Goal: Task Accomplishment & Management: Manage account settings

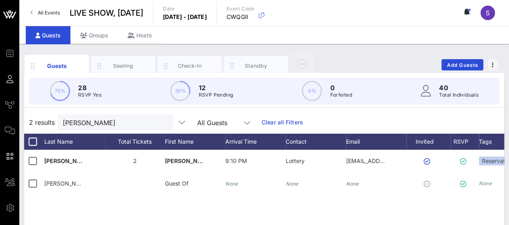
click at [271, 120] on link "Clear all Filters" at bounding box center [281, 122] width 41 height 9
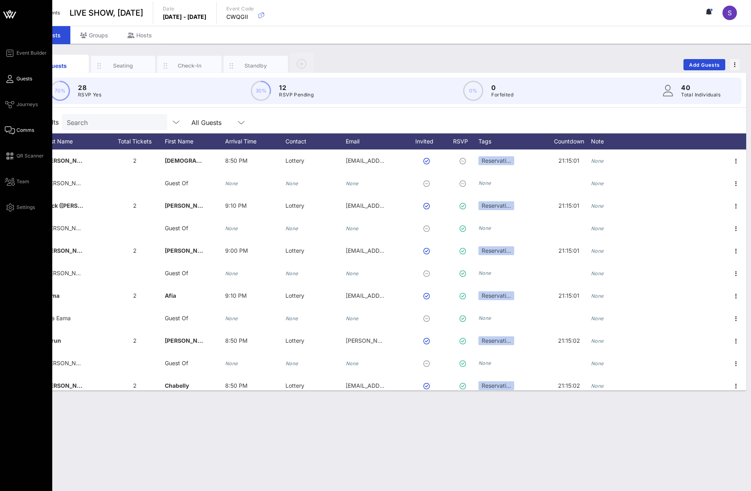
click at [19, 129] on span "Comms" at bounding box center [25, 130] width 18 height 7
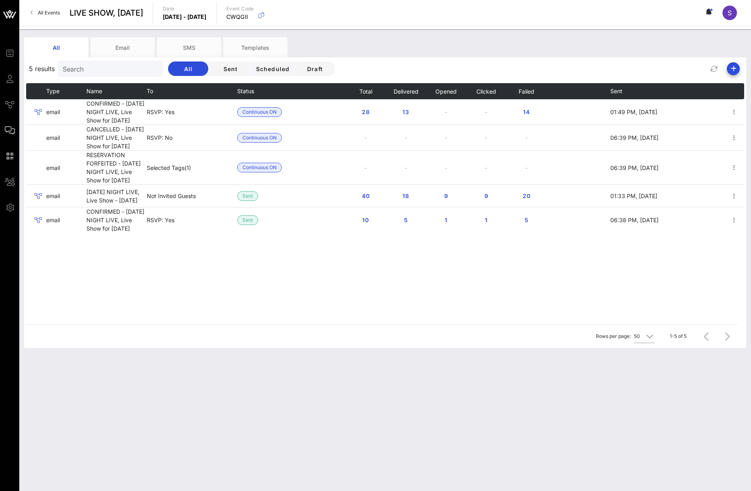
click at [388, 50] on div "All Email SMS Templates" at bounding box center [379, 47] width 710 height 20
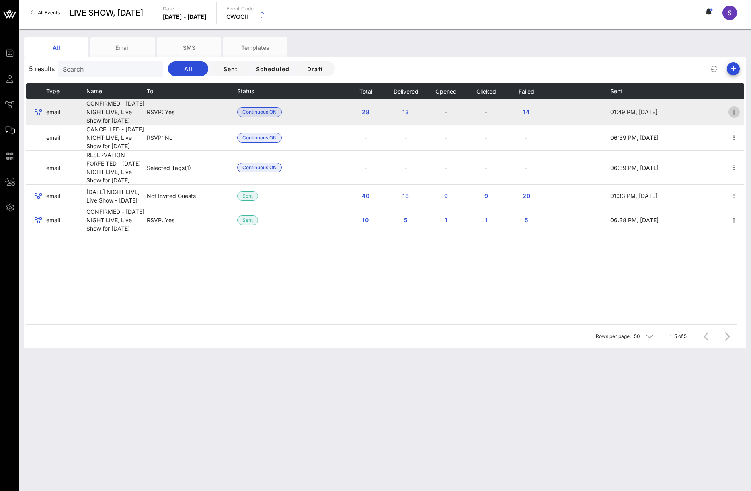
click at [508, 117] on icon "button" at bounding box center [735, 112] width 10 height 10
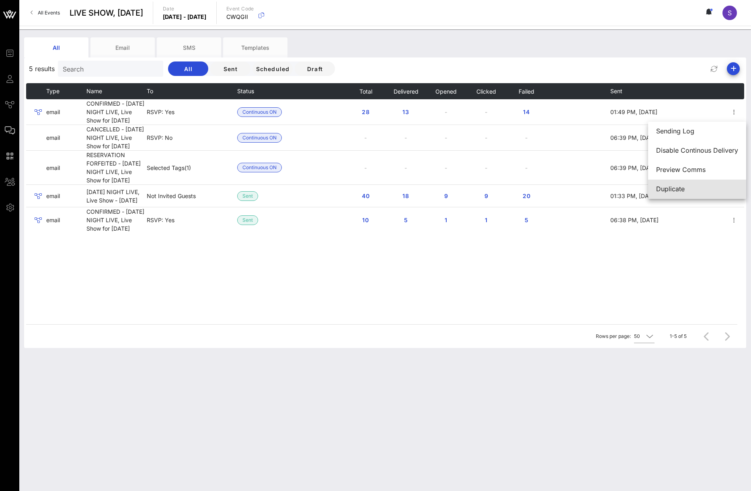
click at [508, 187] on div "Duplicate" at bounding box center [697, 189] width 82 height 8
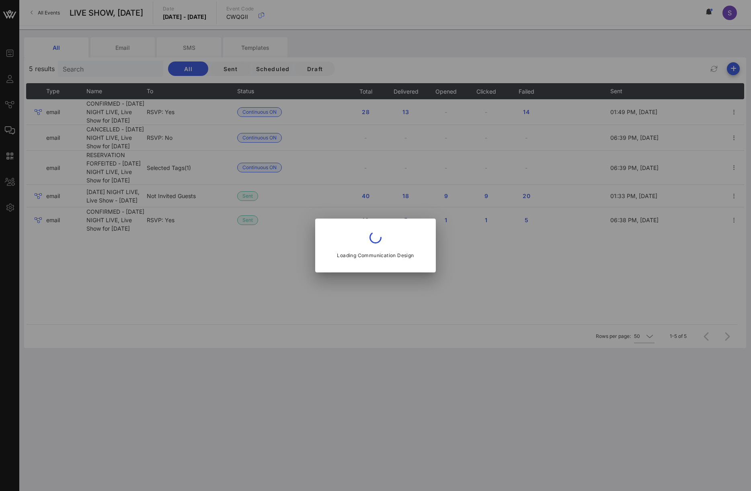
type input "SNL Reservations"
type input "CONFIRMED - SATURDAY NIGHT LIVE, Live Show for October, 04 2025"
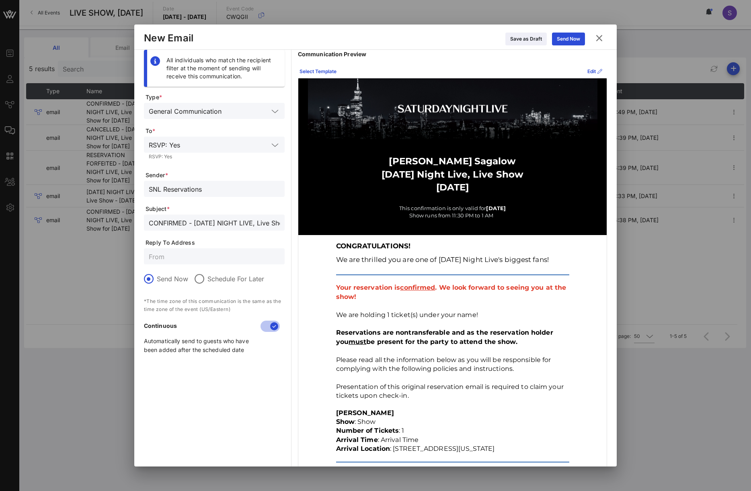
click at [205, 222] on input "CONFIRMED - SATURDAY NIGHT LIVE, Live Show for October, 04 2025" at bounding box center [214, 223] width 131 height 10
click at [171, 185] on input "SNL Reservations" at bounding box center [214, 189] width 131 height 10
drag, startPoint x: 479, startPoint y: 318, endPoint x: 479, endPoint y: 313, distance: 4.8
click at [479, 224] on p "We are holding 1 ticket(s) under your name!" at bounding box center [452, 315] width 233 height 9
click at [508, 70] on div "Edit" at bounding box center [595, 72] width 15 height 8
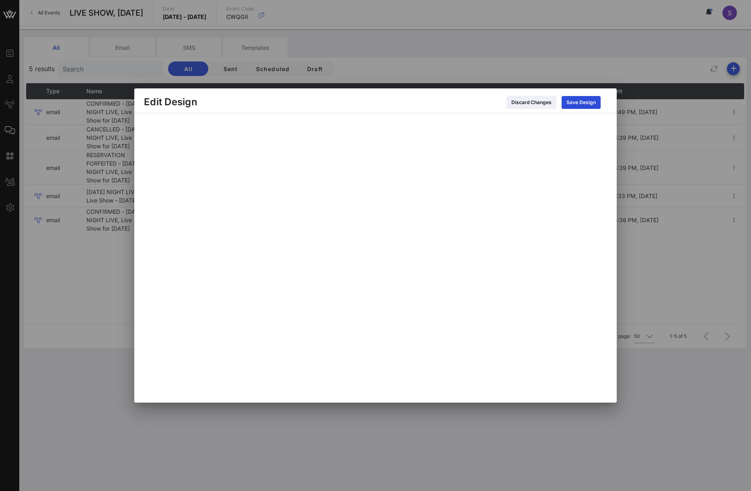
drag, startPoint x: 452, startPoint y: 98, endPoint x: 467, endPoint y: 97, distance: 15.3
click at [452, 98] on div "Discard Changes Save Design" at bounding box center [402, 102] width 410 height 14
click at [508, 100] on button "Save Design" at bounding box center [581, 102] width 39 height 13
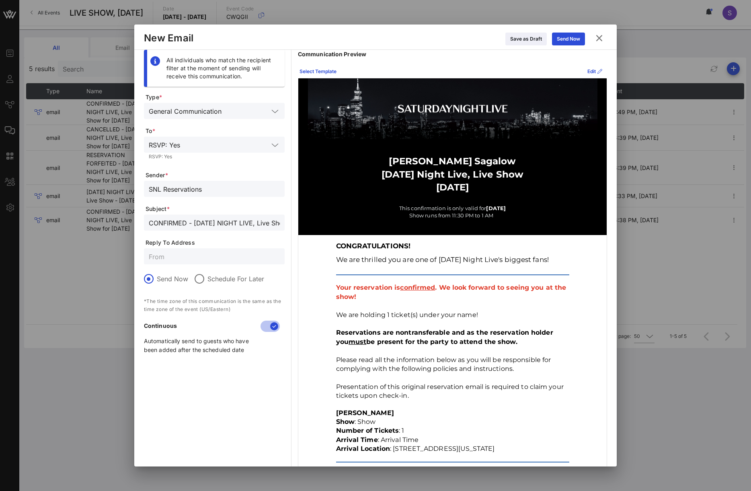
click at [508, 39] on icon at bounding box center [599, 38] width 14 height 14
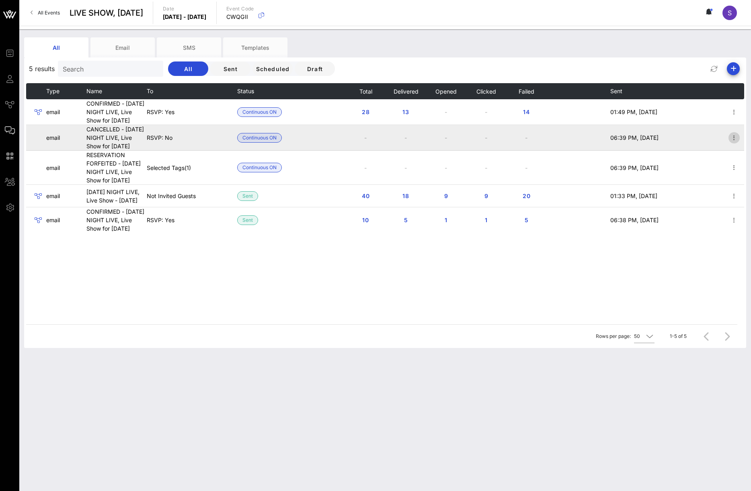
click at [508, 143] on icon "button" at bounding box center [735, 138] width 10 height 10
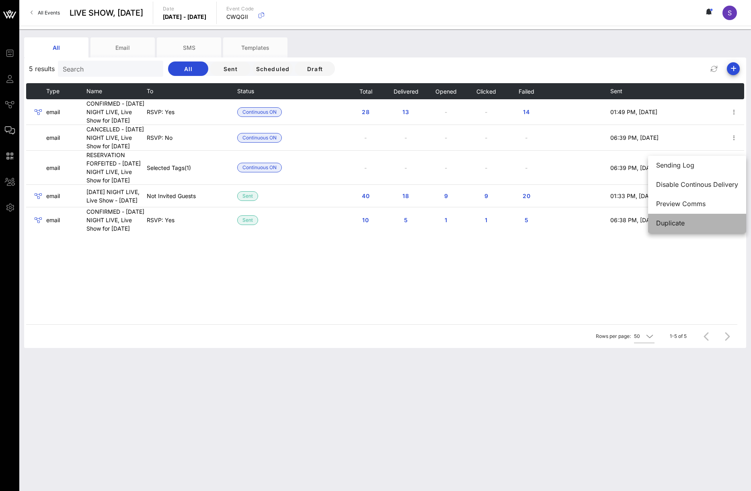
click at [508, 219] on div "Duplicate" at bounding box center [697, 223] width 82 height 17
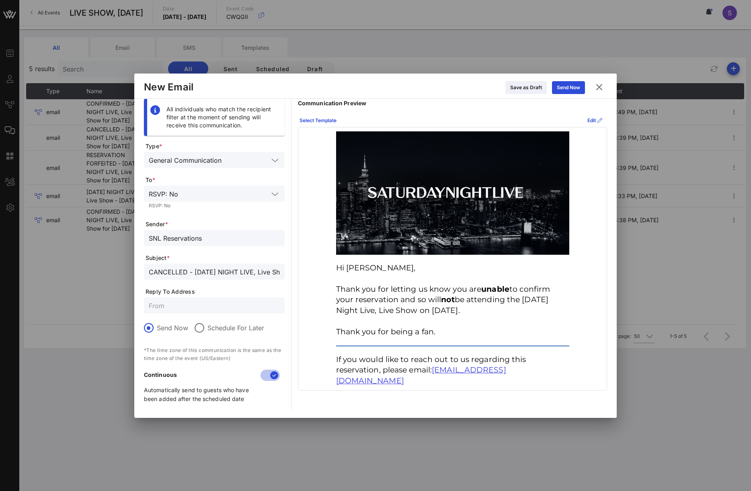
click at [218, 224] on input "CANCELLED - SATURDAY NIGHT LIVE, Live Show for October 4, 2025" at bounding box center [214, 272] width 131 height 10
click at [236, 224] on div "SNL Reservations" at bounding box center [214, 238] width 131 height 16
drag, startPoint x: 235, startPoint y: 243, endPoint x: 87, endPoint y: 239, distance: 148.1
click at [88, 224] on div "Event Builder Guests Journeys Comms QR Scanner Team Settings LIVE SHOW, October…" at bounding box center [375, 245] width 751 height 491
drag, startPoint x: 224, startPoint y: 236, endPoint x: 154, endPoint y: 236, distance: 69.6
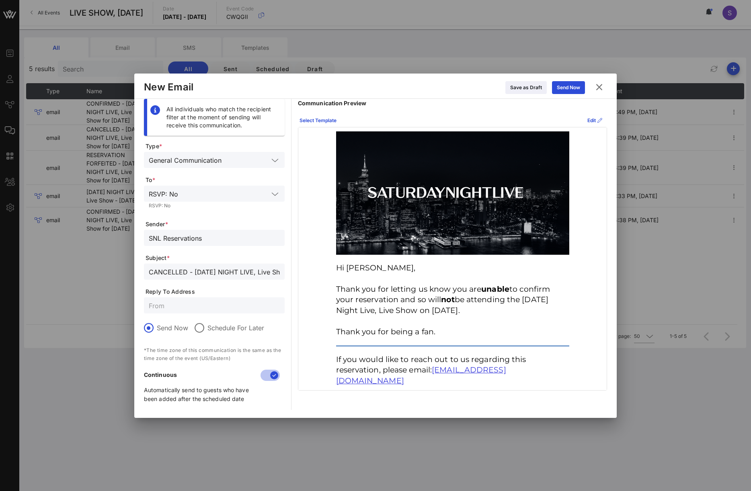
click at [154, 224] on input "SNL Reservations" at bounding box center [214, 238] width 131 height 10
drag, startPoint x: 232, startPoint y: 241, endPoint x: 49, endPoint y: 232, distance: 183.6
click at [49, 224] on div "Event Builder Guests Journeys Comms QR Scanner Team Settings LIVE SHOW, October…" at bounding box center [375, 245] width 751 height 491
click at [490, 105] on p "Communication Preview" at bounding box center [452, 103] width 309 height 9
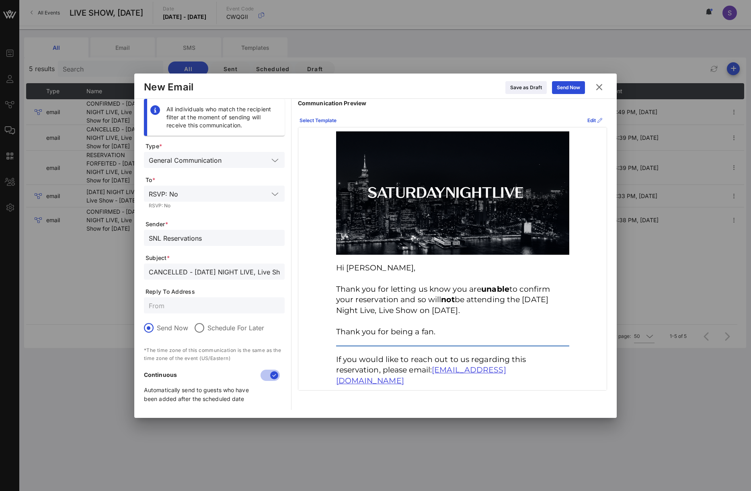
click at [508, 88] on icon at bounding box center [599, 86] width 10 height 11
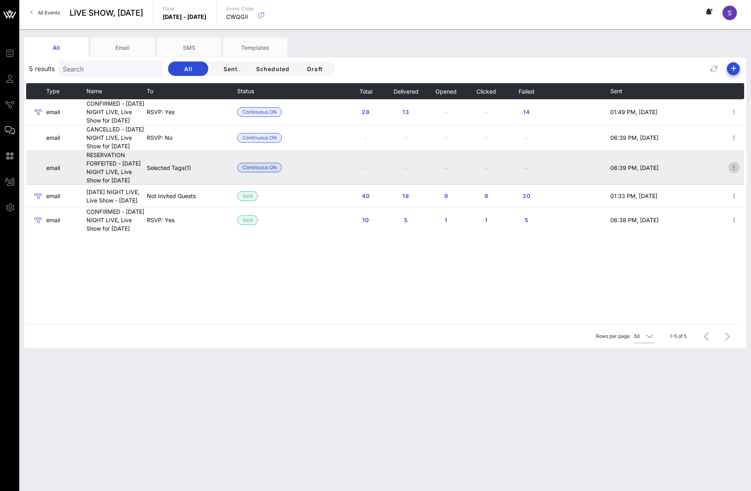
click at [508, 173] on icon "button" at bounding box center [735, 168] width 10 height 10
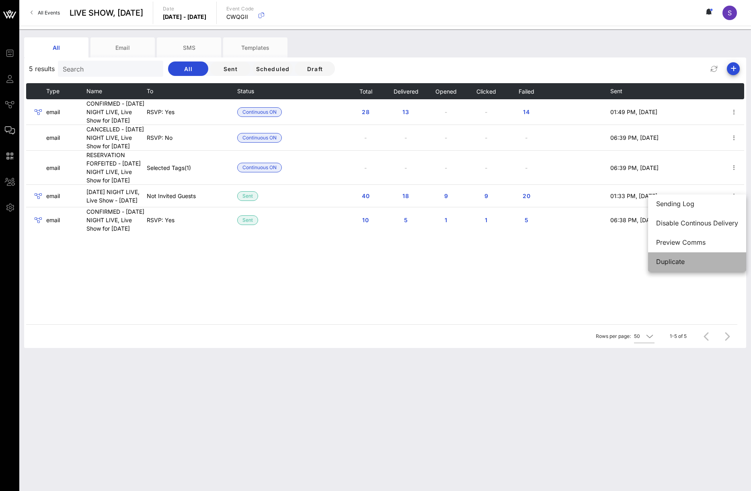
click at [508, 224] on div "Duplicate" at bounding box center [697, 262] width 82 height 8
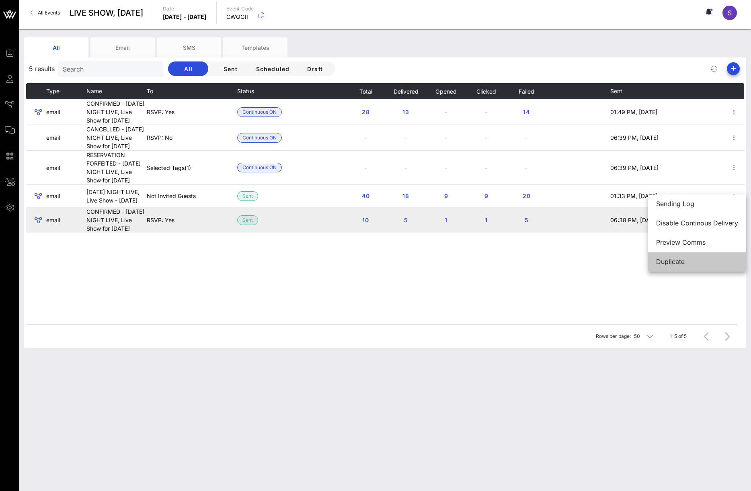
type input "RESERVATION FORFEITED - SATURDAY NIGHT LIVE, Live Show for October 4, 2025"
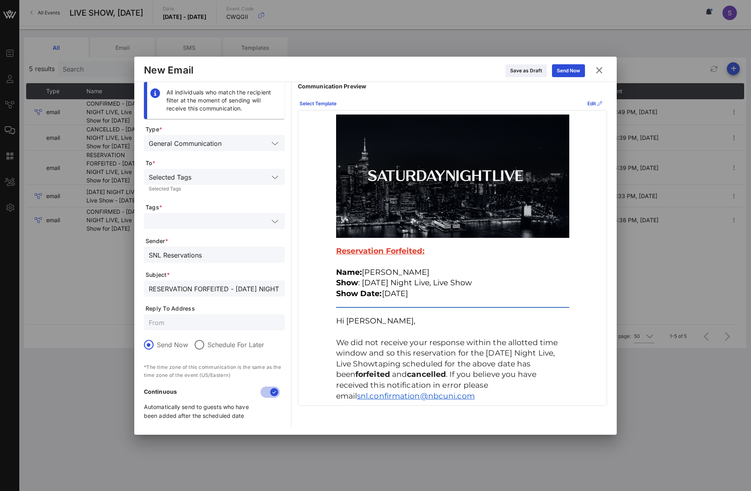
click at [213, 224] on div "RESERVATION FORFEITED - SATURDAY NIGHT LIVE, Live Show for October 4, 2025" at bounding box center [214, 289] width 131 height 16
click at [219, 224] on input "SNL Reservations" at bounding box center [214, 255] width 131 height 10
drag, startPoint x: 442, startPoint y: 106, endPoint x: 475, endPoint y: 98, distance: 34.7
click at [442, 106] on div "Select Template Edit" at bounding box center [452, 103] width 309 height 13
click at [508, 71] on icon at bounding box center [599, 70] width 14 height 14
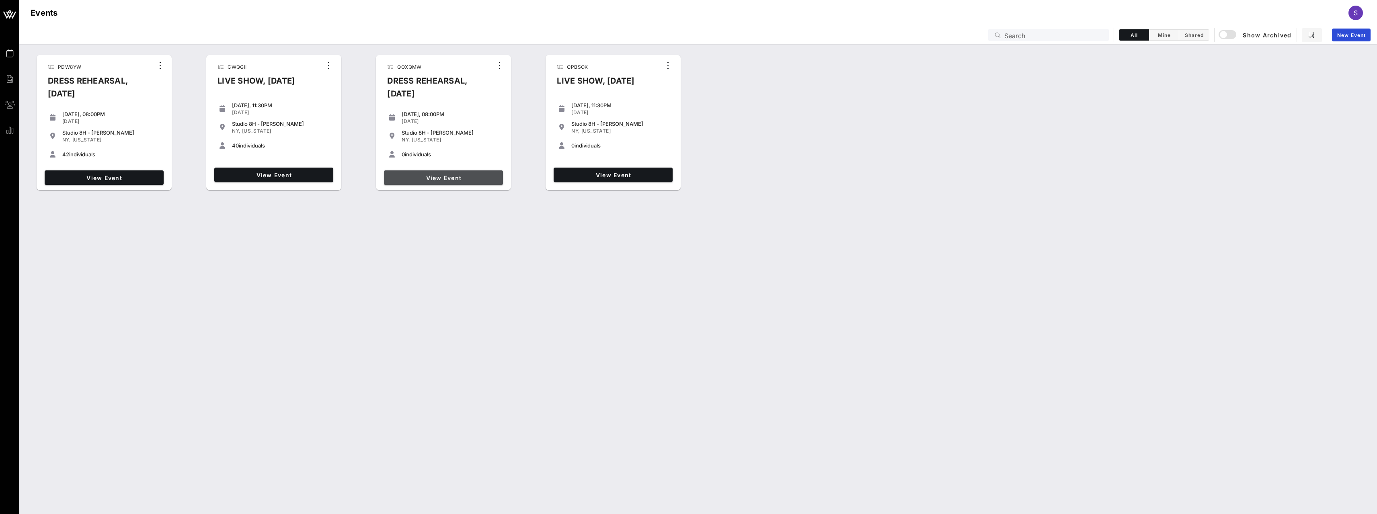
click at [426, 184] on link "View Event" at bounding box center [443, 178] width 119 height 14
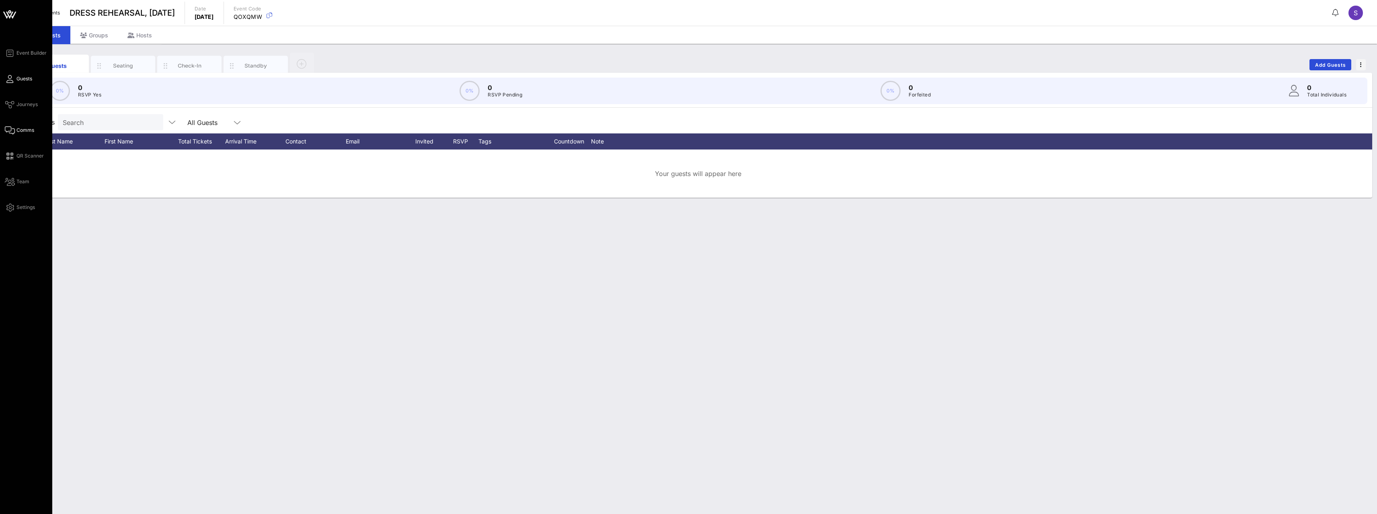
click at [23, 126] on link "Comms" at bounding box center [19, 130] width 29 height 10
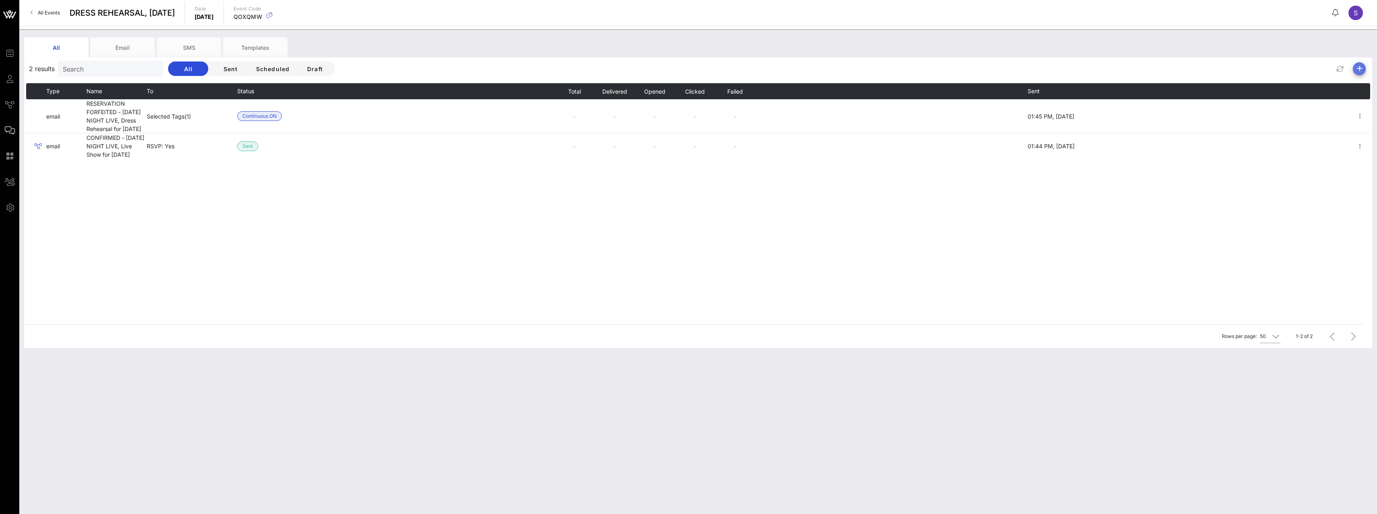
click at [1361, 73] on icon "button" at bounding box center [1360, 69] width 10 height 10
click at [1361, 84] on div "Email" at bounding box center [1356, 85] width 16 height 8
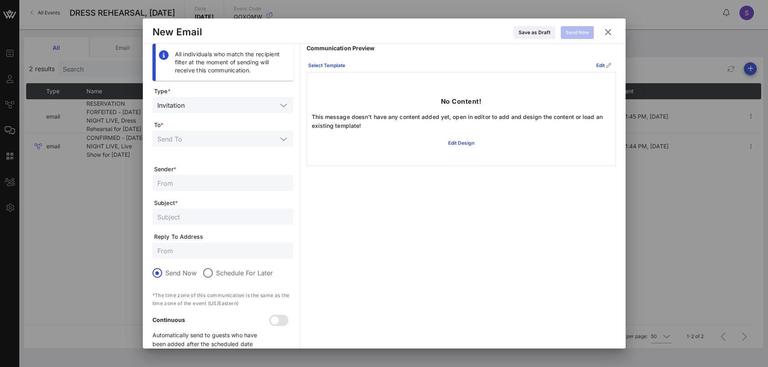
click at [216, 104] on input "text" at bounding box center [232, 105] width 89 height 10
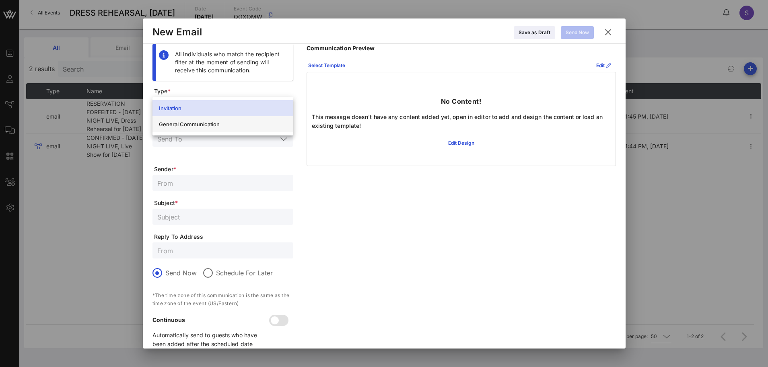
click at [209, 125] on div "General Communication" at bounding box center [223, 124] width 128 height 6
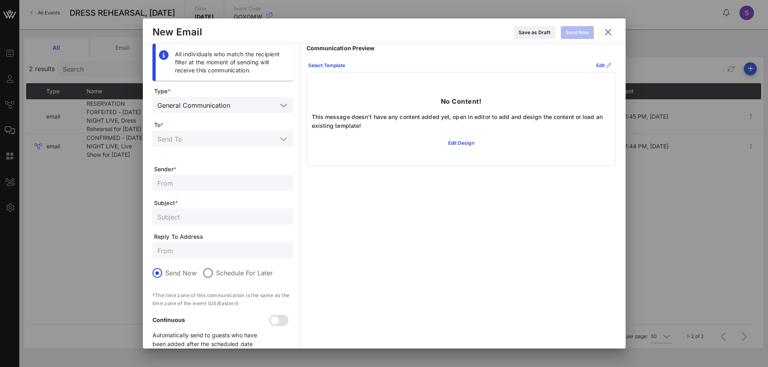
click at [220, 132] on div at bounding box center [222, 139] width 131 height 16
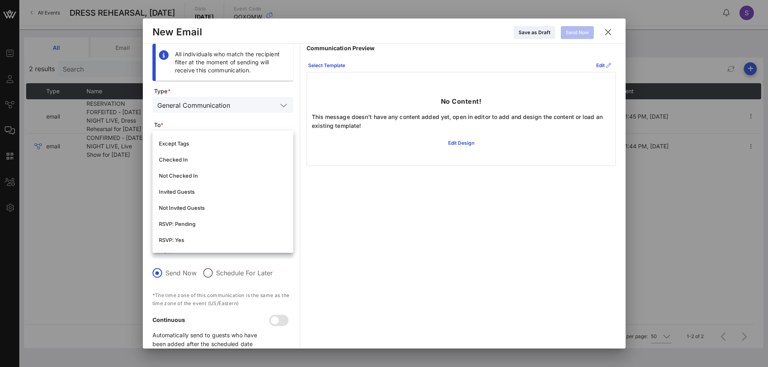
scroll to position [80, 0]
click at [196, 236] on div "RSVP: Yes" at bounding box center [223, 238] width 128 height 6
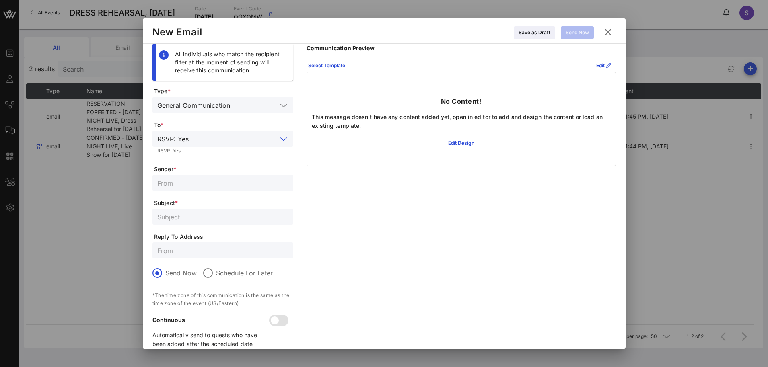
click at [205, 179] on input "text" at bounding box center [222, 183] width 131 height 10
click at [453, 224] on div "Communication Preview Select Template Edit No Content! This message doesn't hav…" at bounding box center [460, 199] width 309 height 311
click at [253, 255] on input "text" at bounding box center [222, 250] width 131 height 10
type input "SNL.Confirmation@nbcuni.com"
click at [344, 204] on div "Communication Preview Select Template Edit No Content! This message doesn't hav…" at bounding box center [460, 199] width 309 height 311
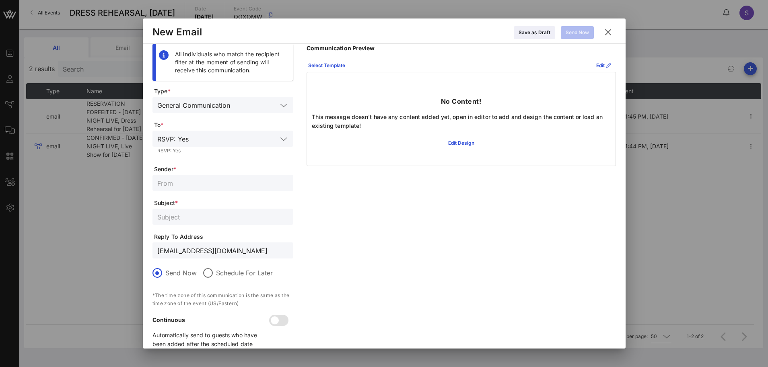
click at [210, 189] on div at bounding box center [222, 183] width 131 height 16
paste input "SNL Reservations"
type input "SNL Reservations"
drag, startPoint x: 504, startPoint y: 240, endPoint x: 497, endPoint y: 240, distance: 6.8
click at [504, 240] on div "Communication Preview Select Template Edit No Content! This message doesn't hav…" at bounding box center [460, 199] width 309 height 311
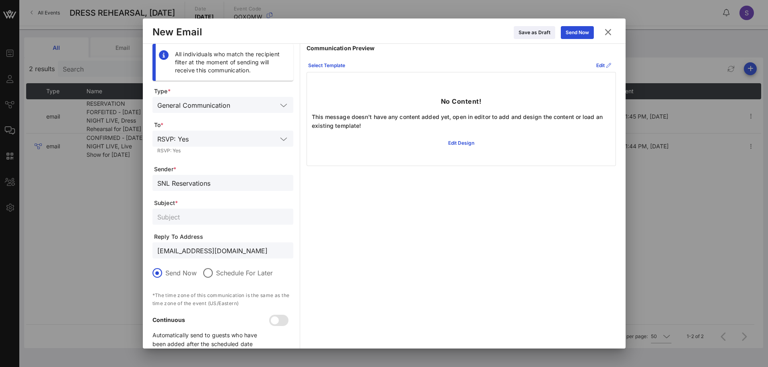
click at [244, 217] on input "text" at bounding box center [222, 217] width 131 height 10
paste input "CONFIRMED - SATURDAY NIGHT LIVE, Dress Rehearsal for October 4, 2025"
click at [267, 218] on input "CONFIRMED - SATURDAY NIGHT LIVE, Dress Rehearsal for October 4, 2025" at bounding box center [222, 217] width 131 height 10
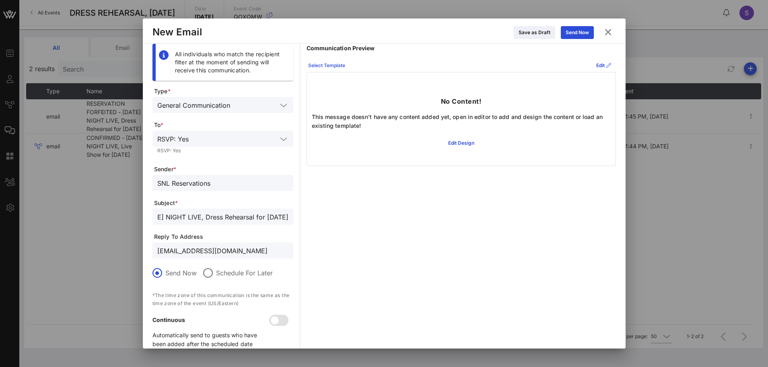
type input "CONFIRMED - SATURDAY NIGHT LIVE, Dress Rehearsal for October 11, 2025"
click at [333, 68] on div "Select Template" at bounding box center [326, 66] width 37 height 8
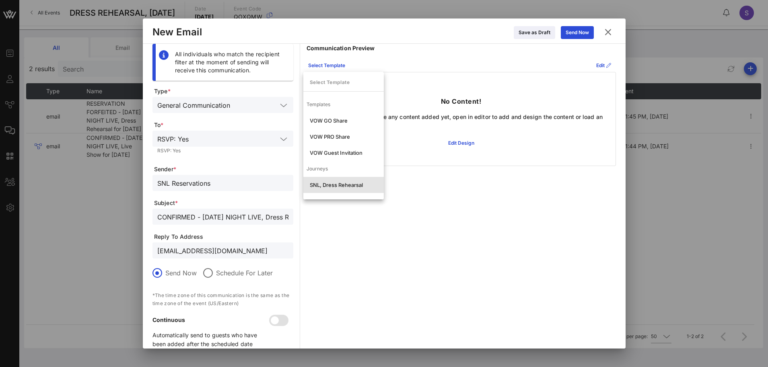
click at [327, 185] on div "SNL, Dress Rehearsal" at bounding box center [344, 185] width 68 height 6
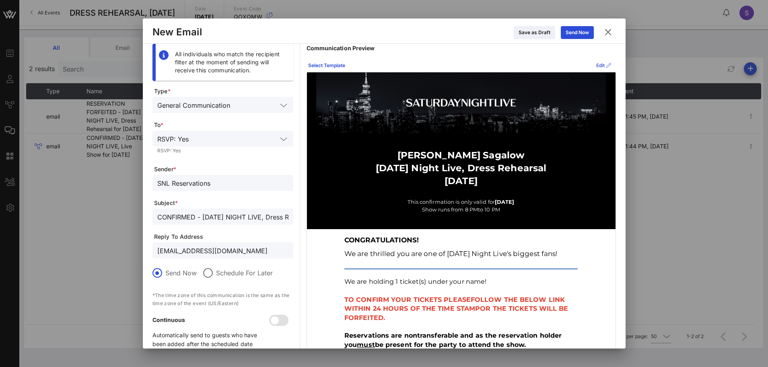
click at [596, 68] on div "Edit" at bounding box center [603, 66] width 15 height 8
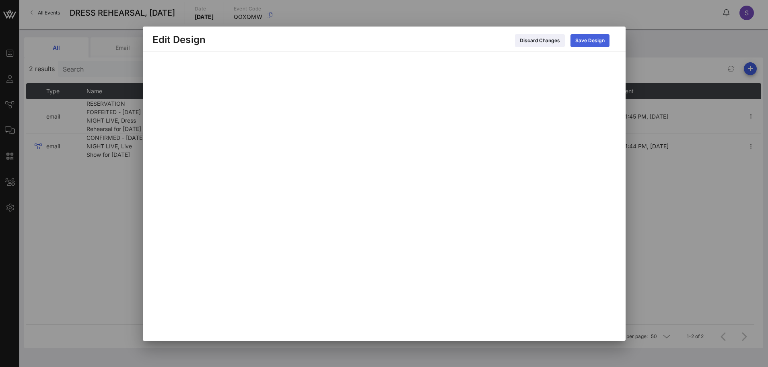
click at [597, 37] on div "Save Design" at bounding box center [589, 41] width 29 height 8
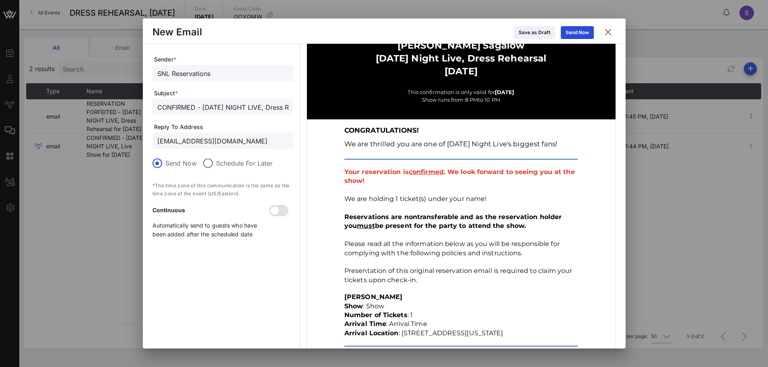
scroll to position [121, 0]
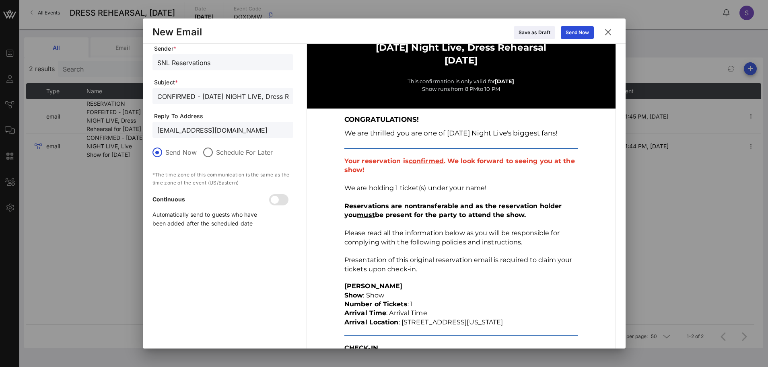
click at [212, 125] on input "SNL.Confirmation@nbcuni.com" at bounding box center [222, 130] width 131 height 10
click at [511, 203] on strong "Reservations are nontransferable and as the reservation holder you must be pres…" at bounding box center [452, 210] width 217 height 16
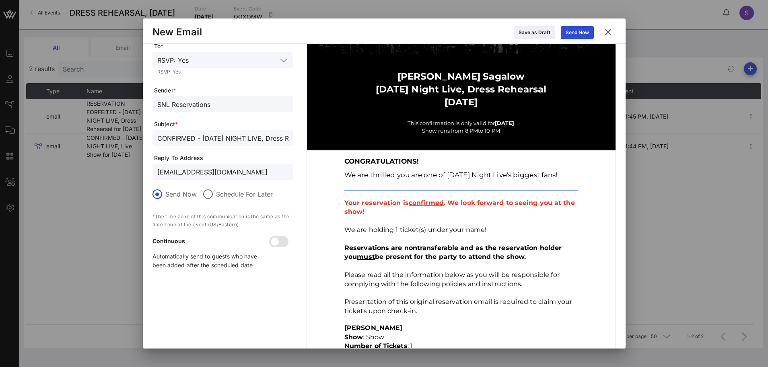
scroll to position [0, 0]
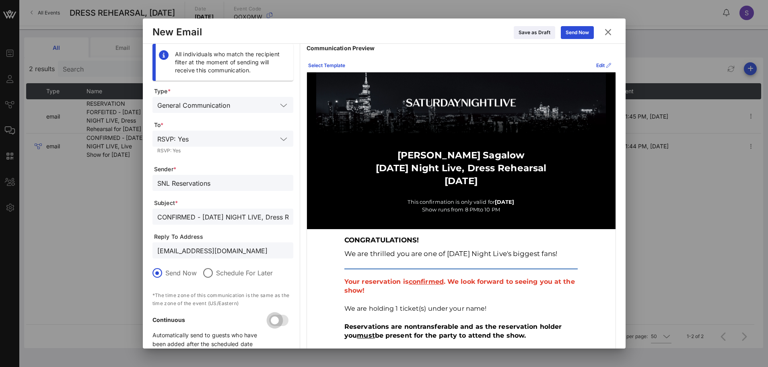
click at [278, 320] on div at bounding box center [275, 321] width 14 height 14
click at [278, 210] on div "CONFIRMED - SATURDAY NIGHT LIVE, Dress Rehearsal for October 11, 2025" at bounding box center [222, 217] width 131 height 16
click at [569, 31] on div "Send Now" at bounding box center [576, 33] width 23 height 8
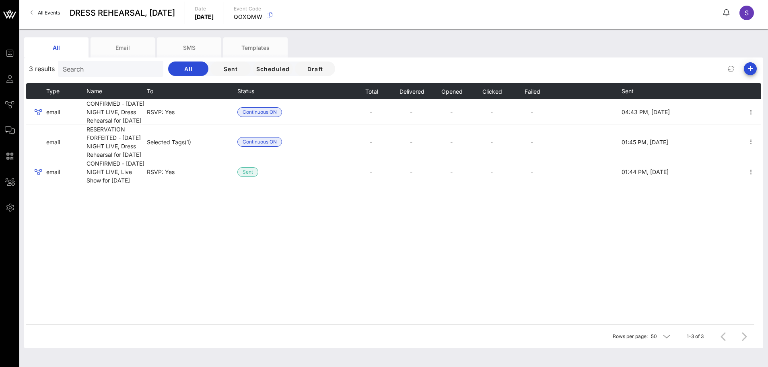
click at [471, 22] on div "All Events DRESS REHEARSAL, October 11, 2025 Date Saturday, Oct. 11, 2025 Event…" at bounding box center [393, 13] width 748 height 26
drag, startPoint x: 522, startPoint y: 51, endPoint x: 611, endPoint y: 55, distance: 89.4
click at [522, 51] on div "All Email SMS Templates" at bounding box center [387, 47] width 727 height 20
click at [749, 68] on icon "button" at bounding box center [750, 69] width 10 height 10
click at [738, 84] on div "Email" at bounding box center [747, 84] width 33 height 19
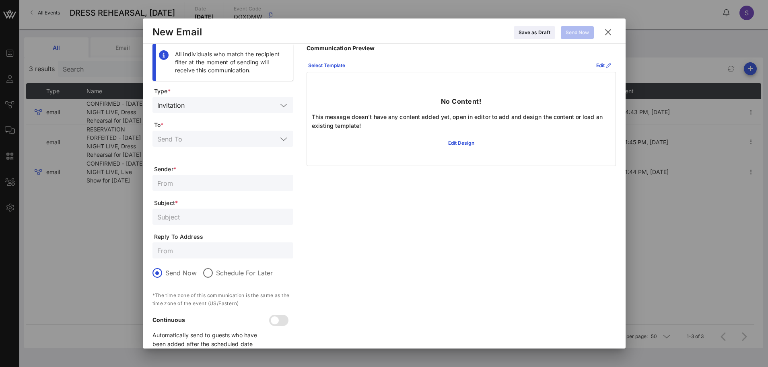
click at [247, 107] on input "text" at bounding box center [232, 105] width 89 height 10
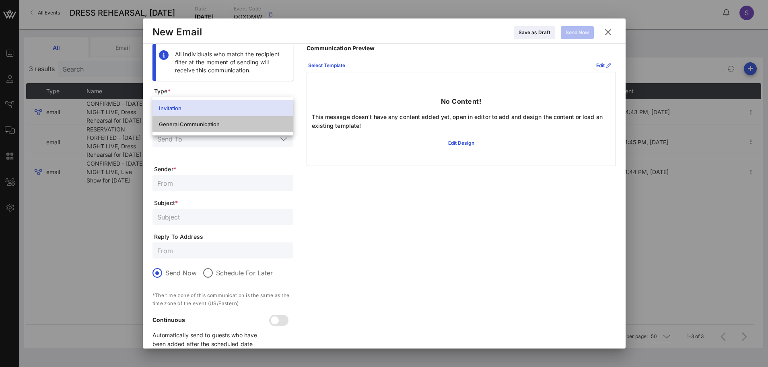
click at [241, 126] on div "General Communication" at bounding box center [223, 124] width 128 height 6
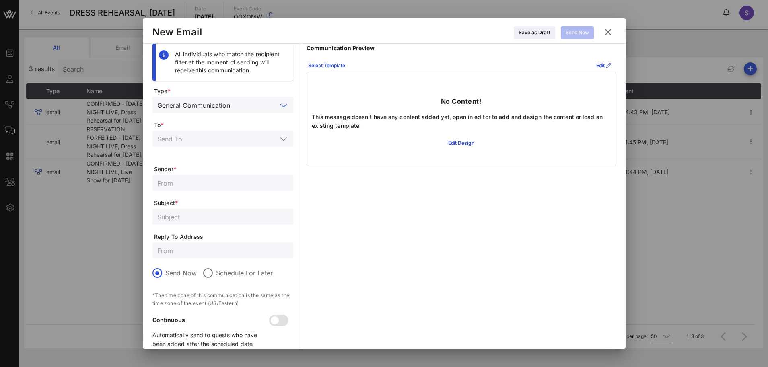
click at [194, 249] on input "text" at bounding box center [222, 250] width 131 height 10
click at [215, 137] on input "text" at bounding box center [217, 139] width 120 height 10
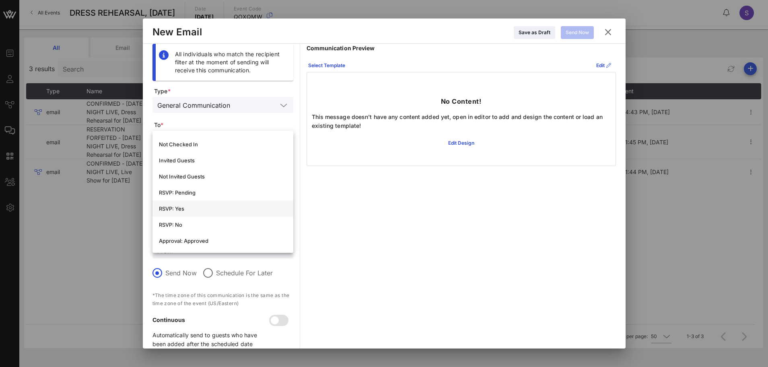
scroll to position [121, 0]
click at [231, 215] on div "RSVP: No" at bounding box center [223, 214] width 128 height 6
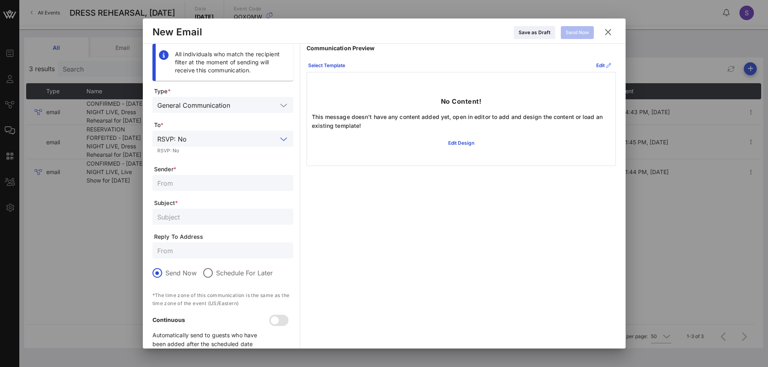
click at [207, 251] on input "text" at bounding box center [222, 250] width 131 height 10
paste input "SNL.Confirmation@nbcuni.com"
type input "SNL.Confirmation@nbcuni.com"
click at [252, 217] on input "text" at bounding box center [222, 217] width 131 height 10
paste input "CANCELLED - SATURDAY NIGHT LIVE, Dress Rehearsal for October 4, 2025"
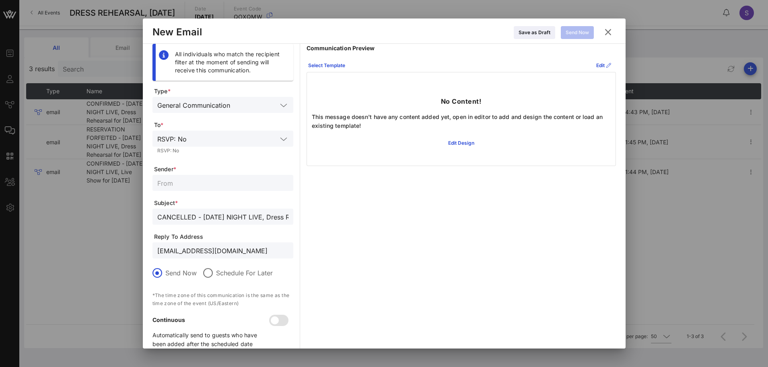
scroll to position [0, 100]
click at [267, 218] on input "CANCELLED - SATURDAY NIGHT LIVE, Dress Rehearsal for October 4, 2025" at bounding box center [222, 217] width 131 height 10
type input "CANCELLED - SATURDAY NIGHT LIVE, Dress Rehearsal for October 11, 2025"
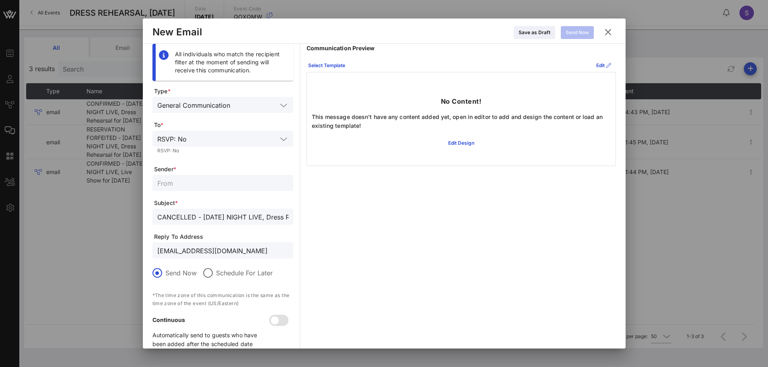
drag, startPoint x: 359, startPoint y: 201, endPoint x: 239, endPoint y: 185, distance: 120.9
click at [359, 201] on div "Communication Preview Select Template Edit No Content! This message doesn't hav…" at bounding box center [460, 199] width 309 height 311
click at [184, 178] on input "text" at bounding box center [222, 183] width 131 height 10
paste input "SNL Reservations"
type input "SNL Reservations"
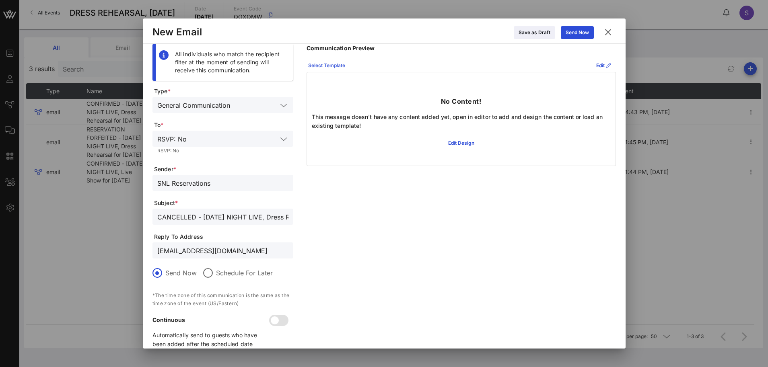
click at [342, 64] on div "Select Template" at bounding box center [326, 66] width 37 height 8
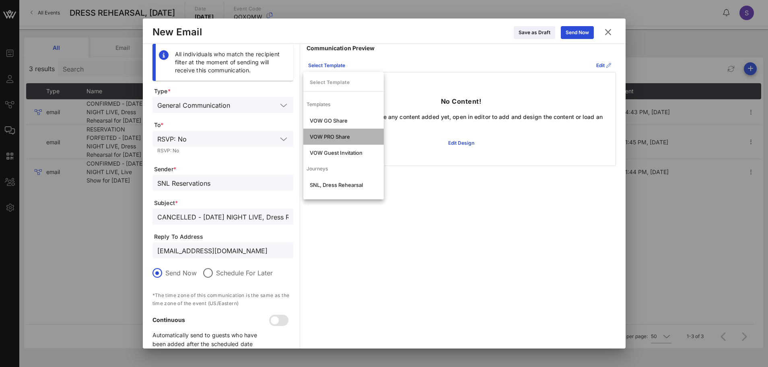
click at [333, 141] on div "VOW PRO Share" at bounding box center [343, 137] width 80 height 16
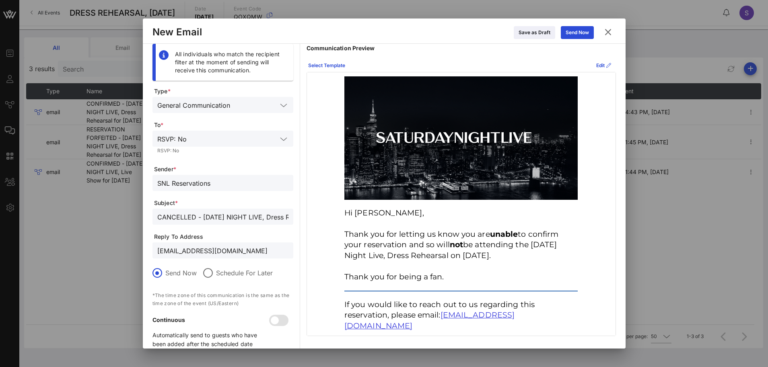
click at [257, 249] on input "SNL.Confirmation@nbcuni.com" at bounding box center [222, 250] width 131 height 10
click at [267, 220] on input "CANCELLED - SATURDAY NIGHT LIVE, Dress Rehearsal for October 11, 2025" at bounding box center [222, 217] width 131 height 10
click at [273, 320] on div at bounding box center [275, 321] width 14 height 14
drag, startPoint x: 254, startPoint y: 253, endPoint x: 97, endPoint y: 245, distance: 157.4
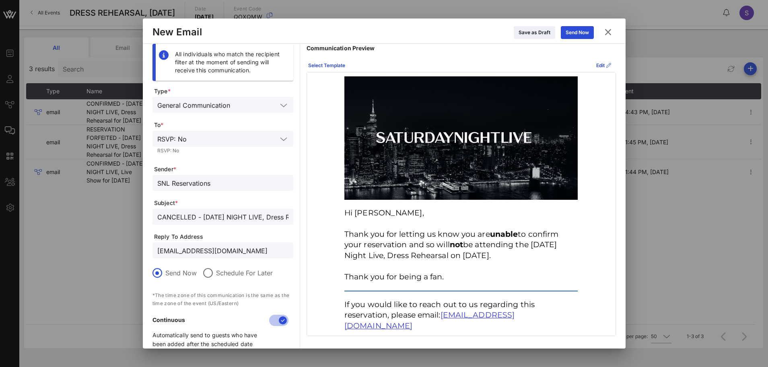
click at [97, 245] on div "Event Builder Guests Journeys Comms QR Scanner Team Settings DRESS REHEARSAL, O…" at bounding box center [384, 191] width 768 height 382
click at [587, 222] on div "Hi Stephanie, Thank you for letting us know you are unable to confirm your rese…" at bounding box center [461, 203] width 308 height 263
click at [576, 27] on button "Send Now" at bounding box center [577, 32] width 33 height 13
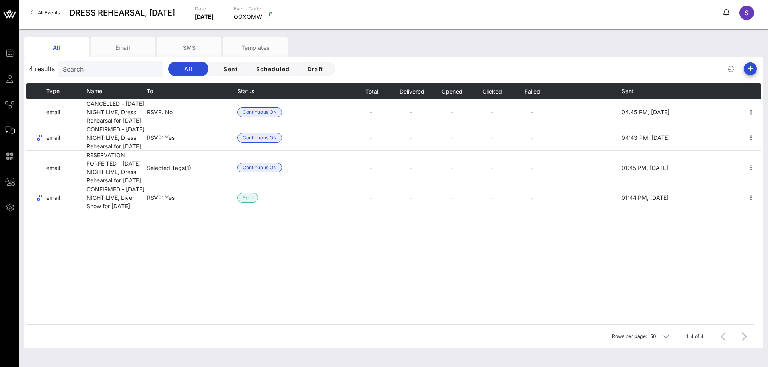
click at [48, 16] on link "All Events" at bounding box center [45, 12] width 39 height 13
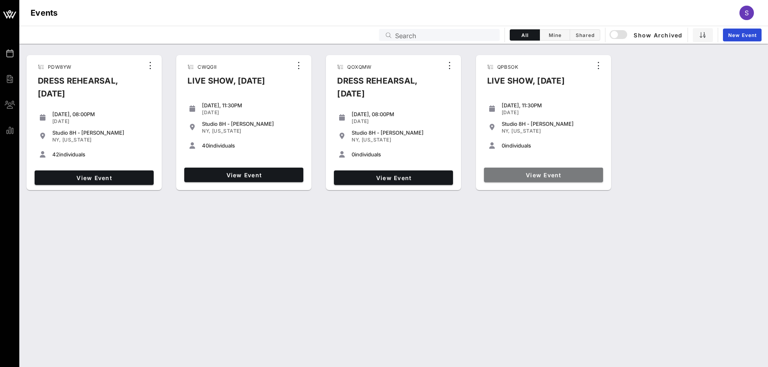
click at [530, 177] on span "View Event" at bounding box center [543, 175] width 113 height 7
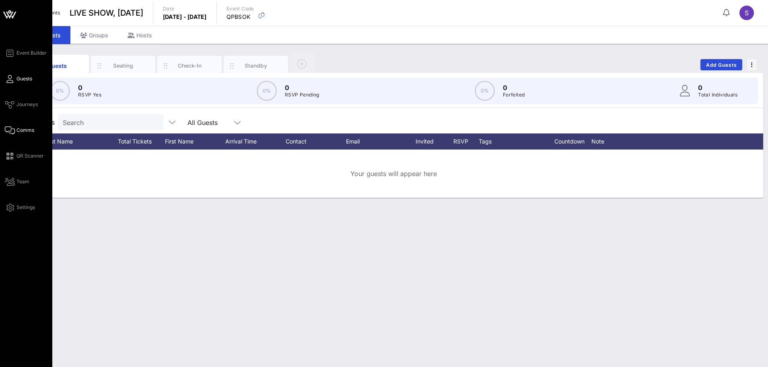
click at [19, 130] on span "Comms" at bounding box center [25, 130] width 18 height 7
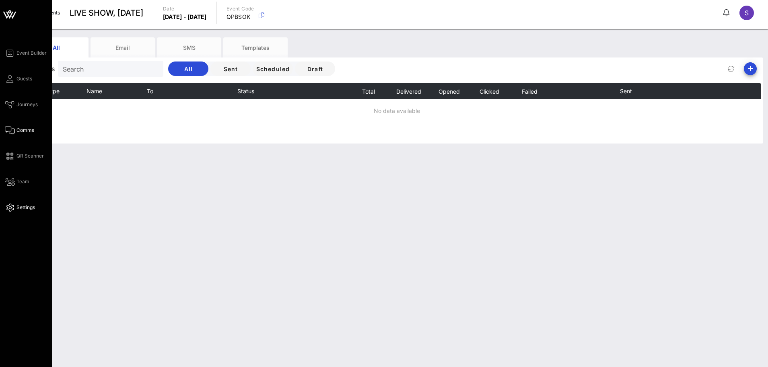
click at [15, 209] on link "Settings" at bounding box center [20, 208] width 30 height 10
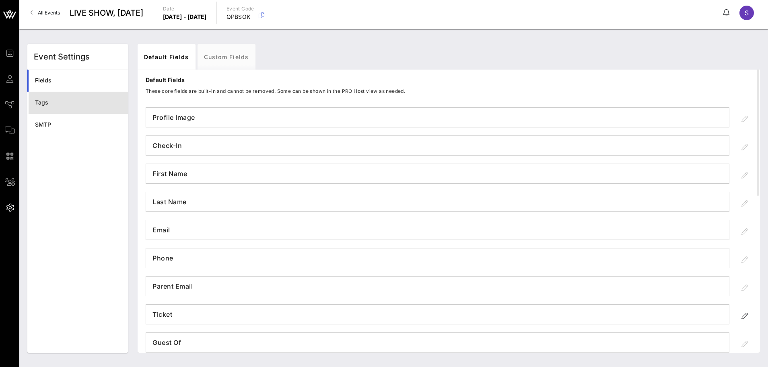
click at [88, 101] on div "Tags" at bounding box center [78, 102] width 86 height 7
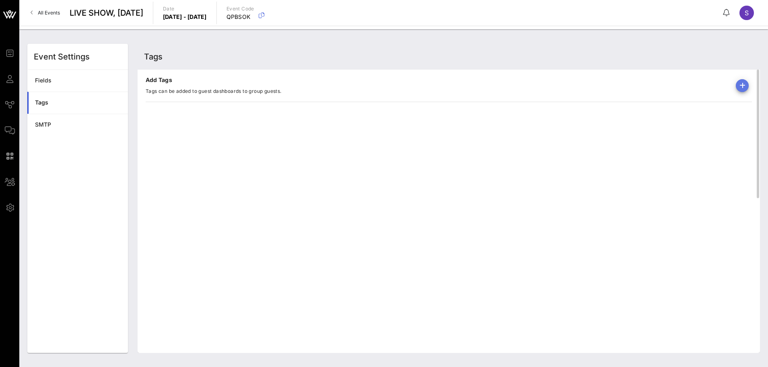
click at [746, 88] on icon "button" at bounding box center [742, 86] width 10 height 10
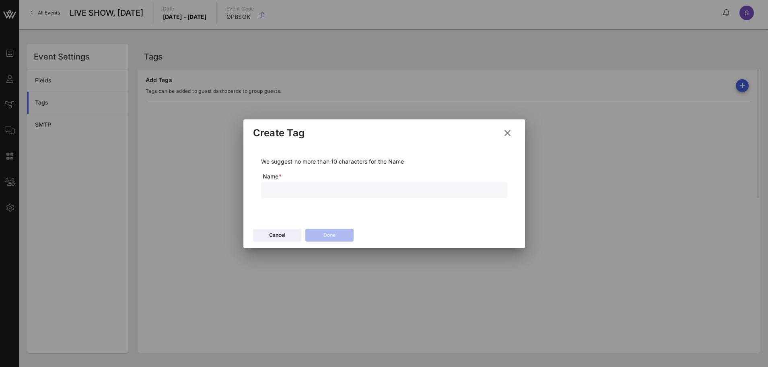
click at [334, 193] on input "text" at bounding box center [384, 190] width 236 height 10
type input "Forfeited"
click at [341, 234] on button "Done" at bounding box center [329, 235] width 48 height 13
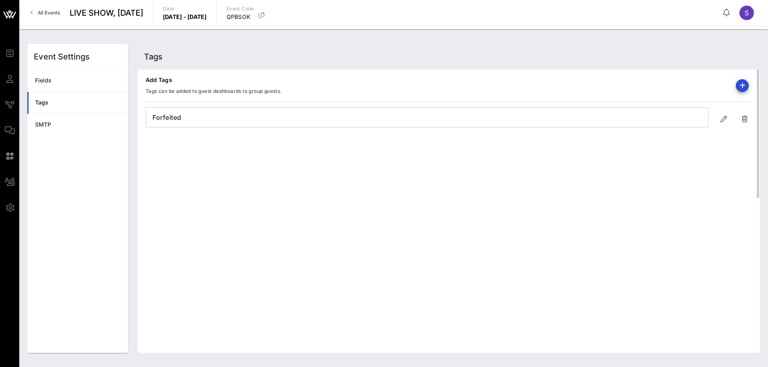
click at [750, 87] on div at bounding box center [739, 85] width 26 height 19
click at [745, 85] on icon "button" at bounding box center [742, 86] width 10 height 10
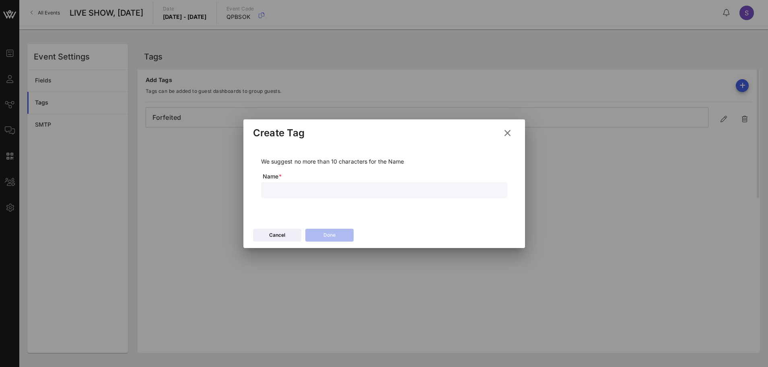
click at [506, 134] on icon at bounding box center [507, 133] width 11 height 10
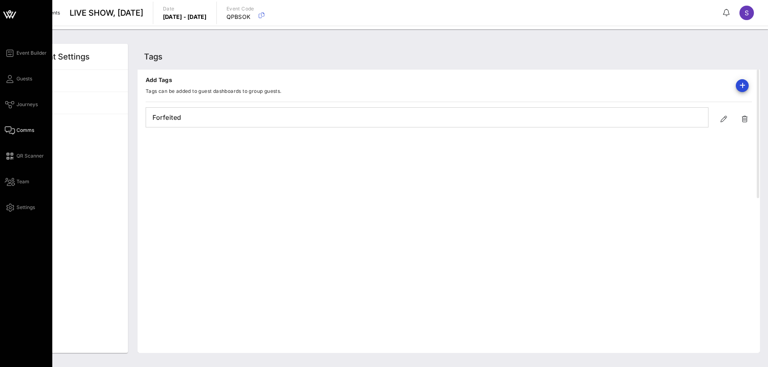
click at [14, 130] on icon at bounding box center [10, 130] width 10 height 1
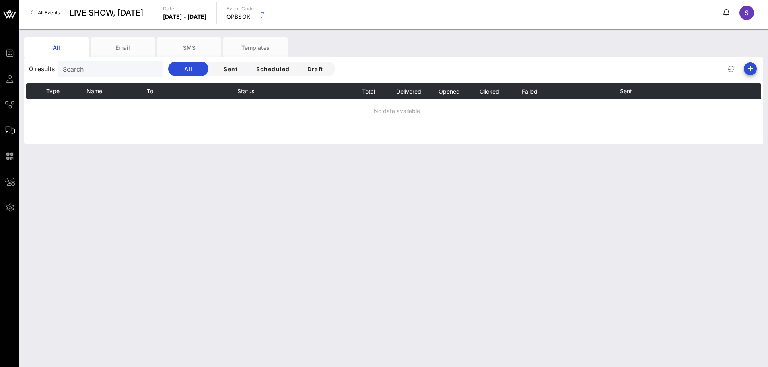
click at [755, 74] on div "0 results Search All Sent Scheduled Draft" at bounding box center [393, 68] width 739 height 19
click at [750, 69] on icon "button" at bounding box center [750, 69] width 10 height 10
click at [748, 90] on div "Email" at bounding box center [747, 84] width 16 height 17
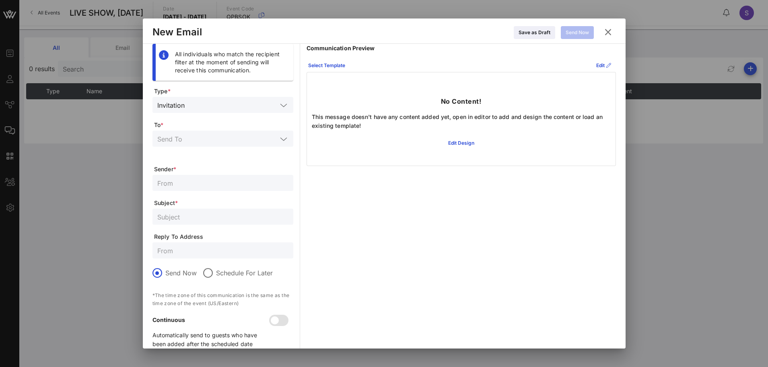
click at [199, 111] on div "Invitation" at bounding box center [222, 105] width 131 height 16
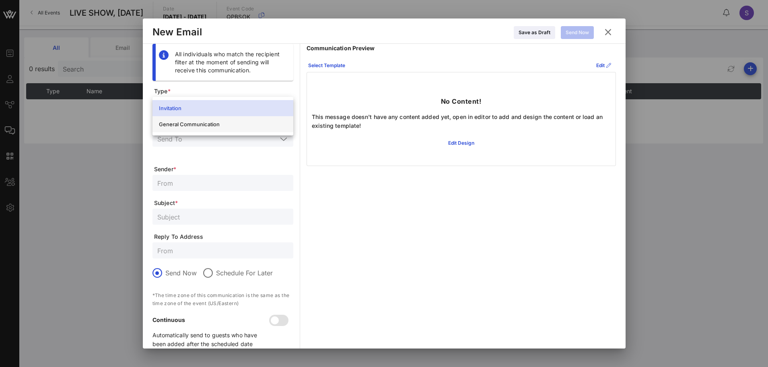
click at [199, 129] on div "General Communication" at bounding box center [223, 124] width 128 height 13
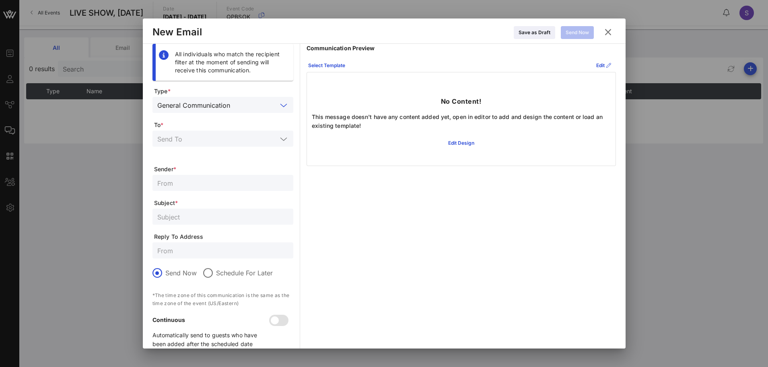
click at [174, 246] on input "text" at bounding box center [222, 250] width 131 height 10
paste input "SNL.Confirmation@nbcuni.com"
type input "SNL.Confirmation@nbcuni.com"
drag, startPoint x: 444, startPoint y: 249, endPoint x: 373, endPoint y: 245, distance: 71.3
click at [444, 249] on div "Communication Preview Select Template Edit No Content! This message doesn't hav…" at bounding box center [460, 199] width 309 height 311
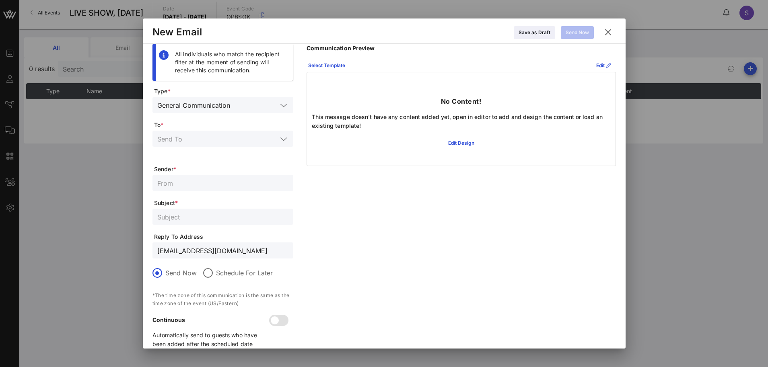
click at [208, 215] on input "text" at bounding box center [222, 217] width 131 height 10
paste input "CONFIRMED - SATURDAY NIGHT LIVE, Live Show for October, 04 2025"
type input "CONFIRMED - SATURDAY NIGHT LIVE, Live Show for October, 11 2025"
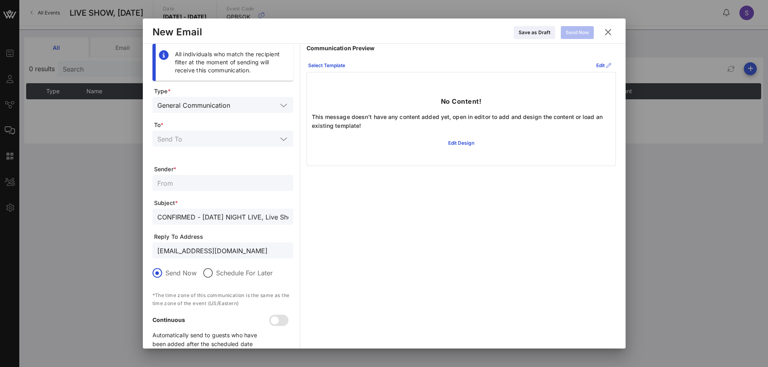
click at [491, 231] on div "Communication Preview Select Template Edit No Content! This message doesn't hav…" at bounding box center [460, 199] width 309 height 311
click at [259, 180] on input "text" at bounding box center [222, 183] width 131 height 10
paste input "SNL Reservations"
type input "SNL Reservations"
click at [230, 145] on div at bounding box center [222, 139] width 131 height 16
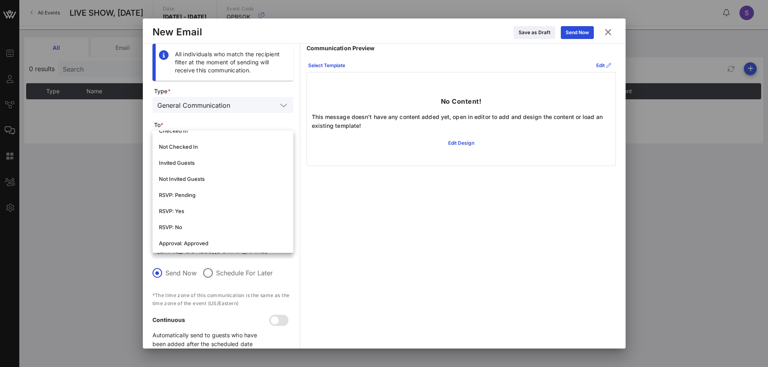
scroll to position [121, 0]
click at [223, 201] on div "RSVP: Yes" at bounding box center [223, 198] width 128 height 6
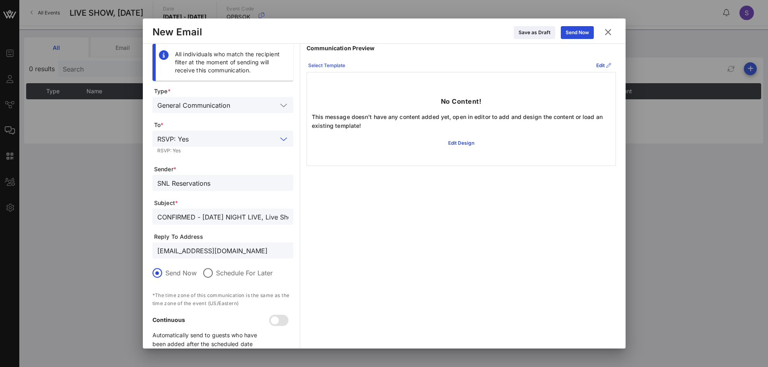
click at [341, 66] on div "Select Template" at bounding box center [326, 66] width 37 height 8
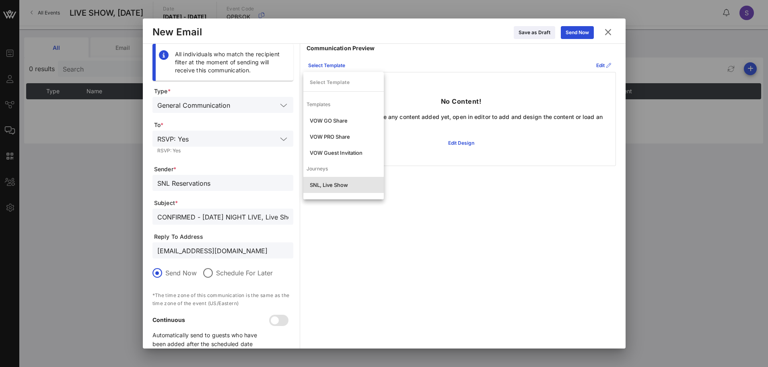
click at [339, 184] on div "SNL, Live Show" at bounding box center [344, 185] width 68 height 6
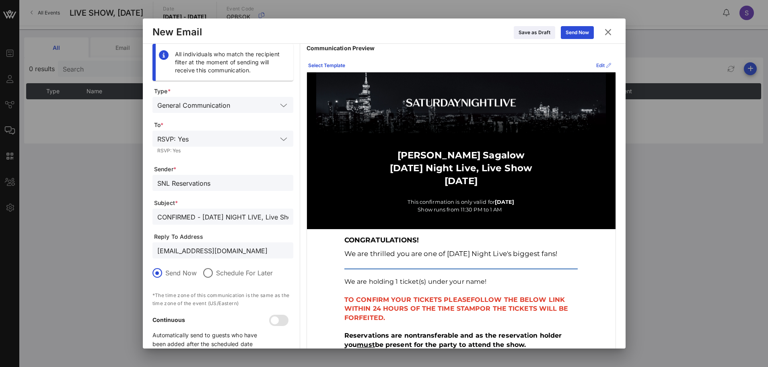
click at [600, 66] on icon at bounding box center [603, 65] width 6 height 5
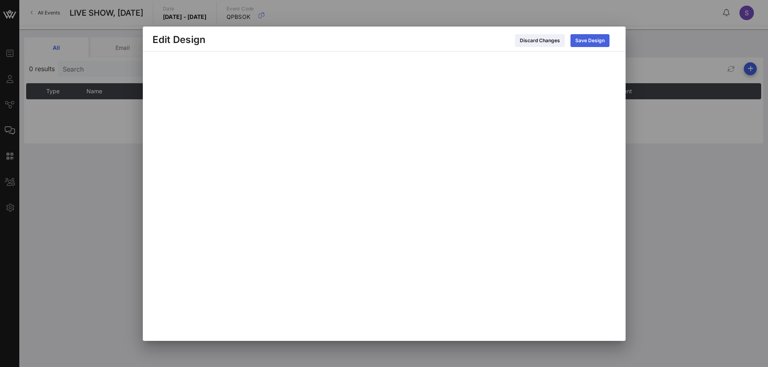
click at [578, 44] on div "Save Design" at bounding box center [589, 41] width 29 height 8
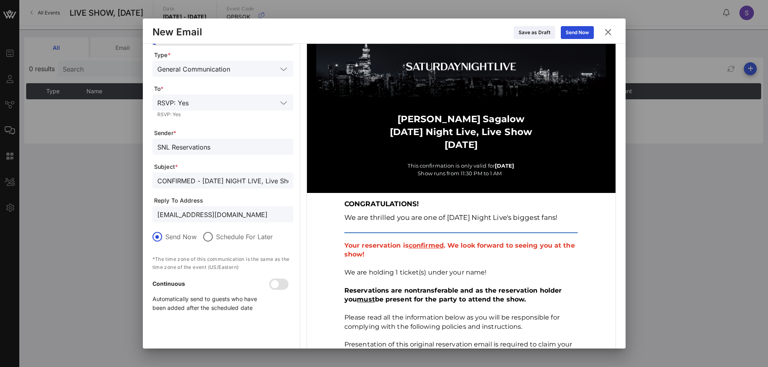
scroll to position [80, 0]
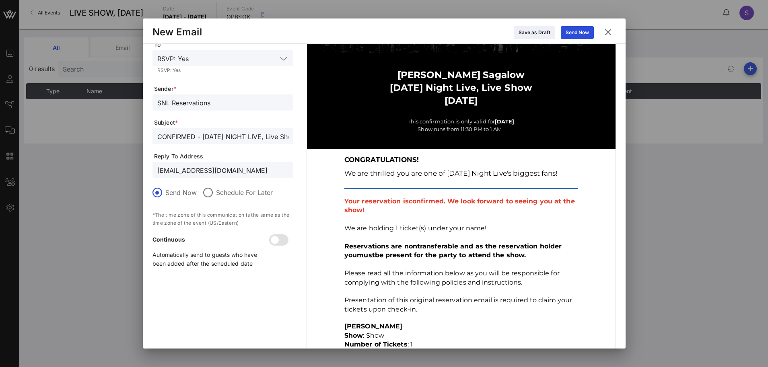
click at [228, 173] on input "SNL.Confirmation@nbcuni.com" at bounding box center [222, 170] width 131 height 10
click at [282, 240] on div at bounding box center [275, 240] width 14 height 14
click at [269, 141] on input "CONFIRMED - SATURDAY NIGHT LIVE, Live Show for October, 11 2025" at bounding box center [222, 136] width 131 height 10
click at [575, 240] on td "Your reservation is confirmed . We look forward to seeing you at the show! We a…" at bounding box center [460, 255] width 241 height 125
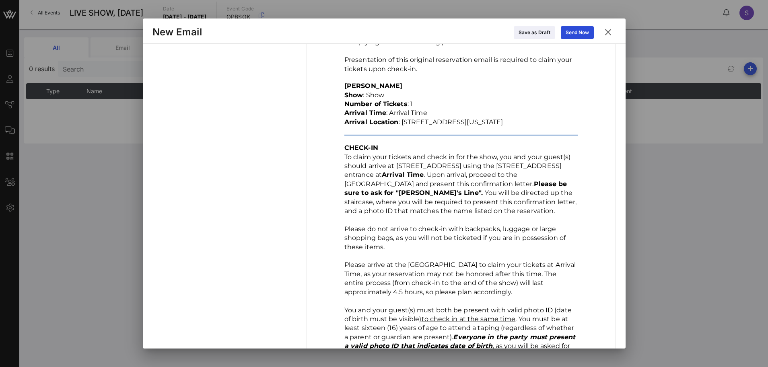
scroll to position [322, 0]
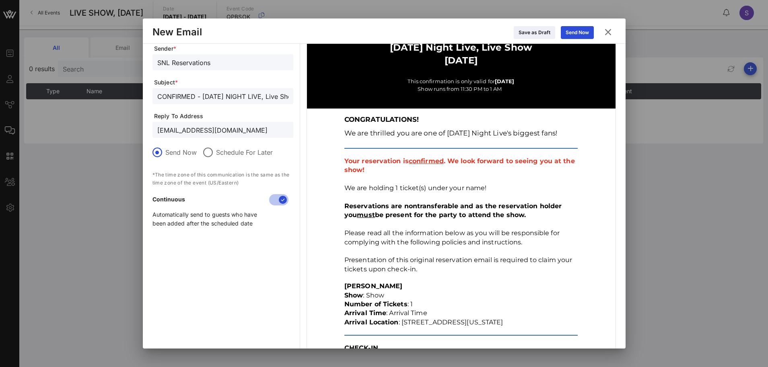
scroll to position [0, 0]
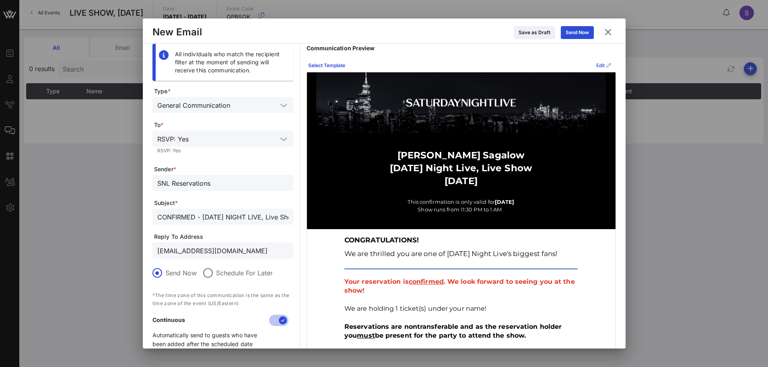
click at [591, 65] on button "Edit" at bounding box center [603, 65] width 25 height 13
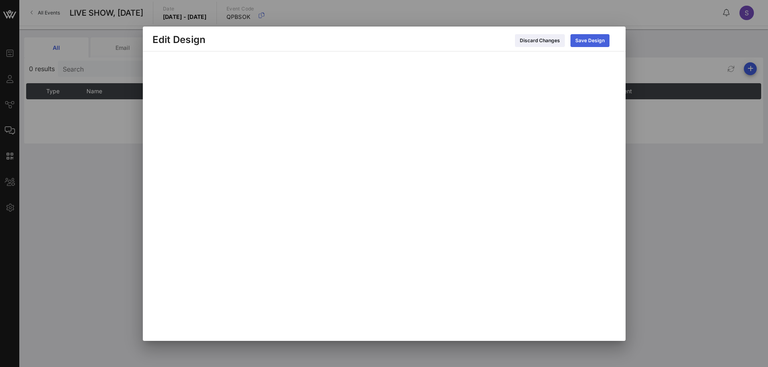
click at [599, 41] on div "Save Design" at bounding box center [589, 41] width 29 height 8
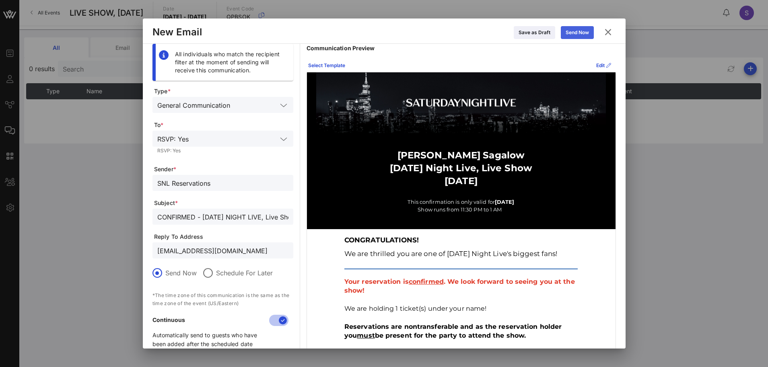
click at [581, 34] on div "Send Now" at bounding box center [576, 33] width 23 height 8
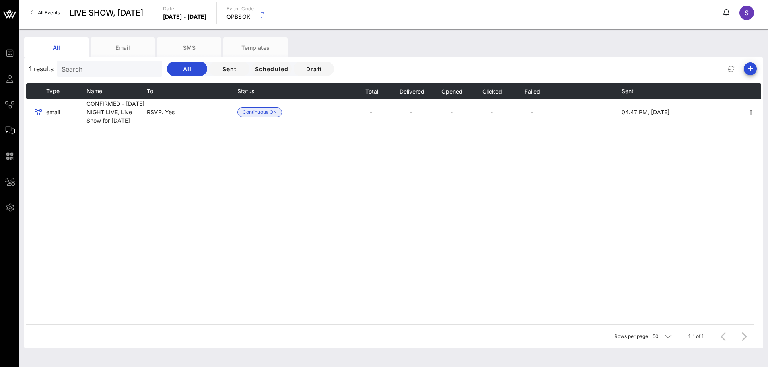
click at [687, 72] on div "1 results Search All Sent Scheduled Draft" at bounding box center [393, 68] width 739 height 19
click at [751, 72] on icon "button" at bounding box center [750, 69] width 10 height 10
click at [748, 81] on div "Email" at bounding box center [747, 85] width 16 height 8
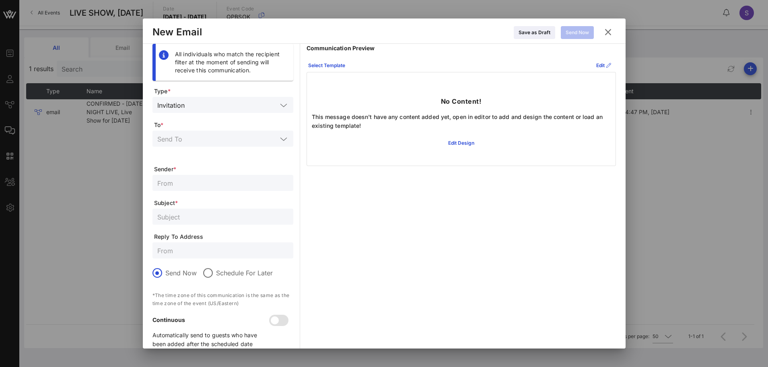
click at [211, 136] on input "text" at bounding box center [217, 139] width 120 height 10
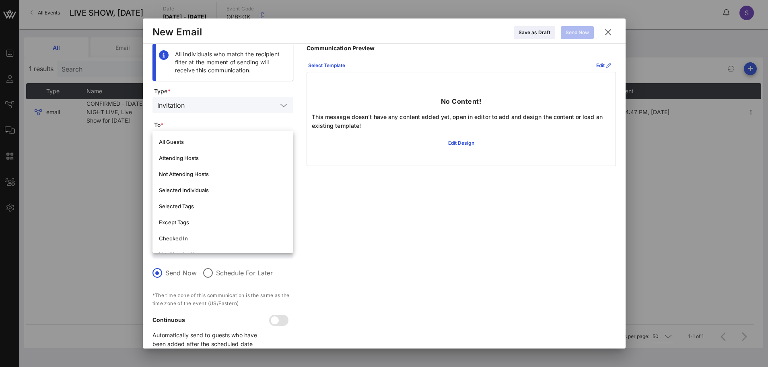
click at [210, 115] on form "Type * Invitation To * Sender * Subject * Reply To Address Send Now Schedule Fo…" at bounding box center [222, 221] width 141 height 268
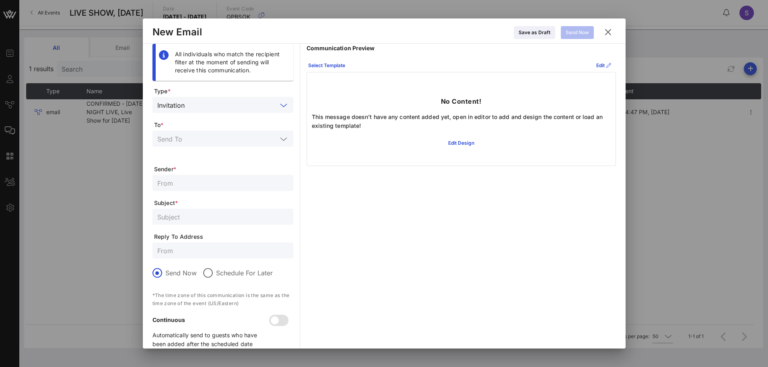
click at [210, 109] on input "text" at bounding box center [232, 105] width 89 height 10
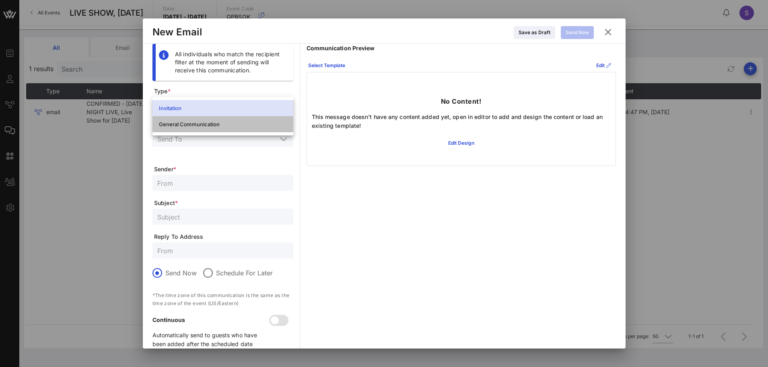
click at [209, 125] on div "General Communication" at bounding box center [223, 124] width 128 height 6
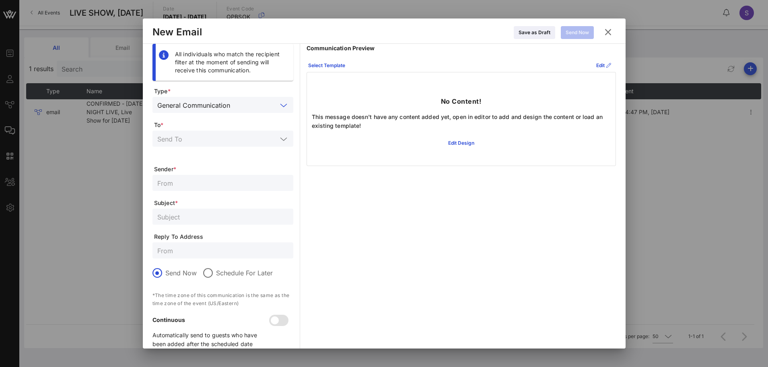
click at [230, 134] on input "text" at bounding box center [217, 139] width 120 height 10
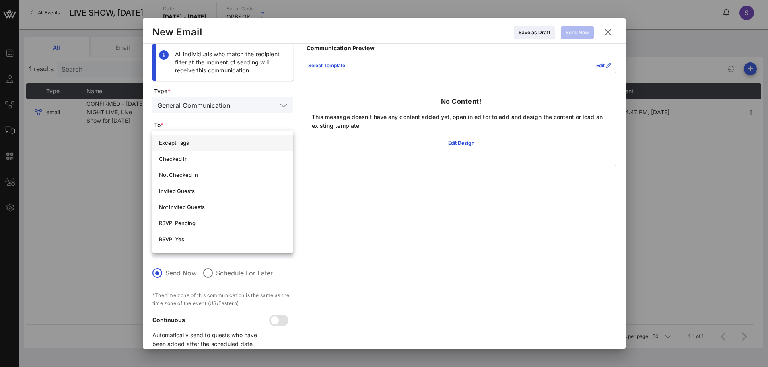
scroll to position [121, 0]
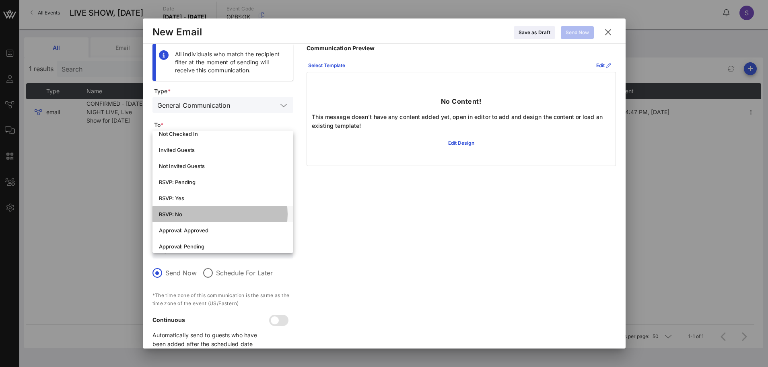
click at [218, 212] on div "RSVP: No" at bounding box center [223, 214] width 128 height 6
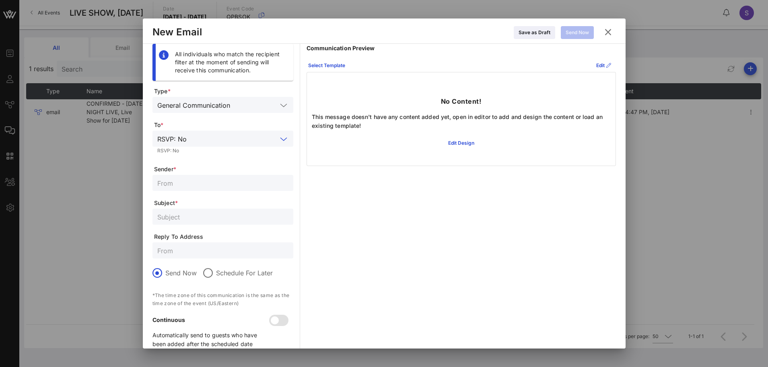
click at [179, 251] on input "text" at bounding box center [222, 250] width 131 height 10
paste input "SNL.Confirmation@nbcuni.com"
type input "SNL.Confirmation@nbcuni.com"
click at [232, 214] on input "text" at bounding box center [222, 217] width 131 height 10
paste input "CANCELLED - SATURDAY NIGHT LIVE, Live Show for October 4, 2025"
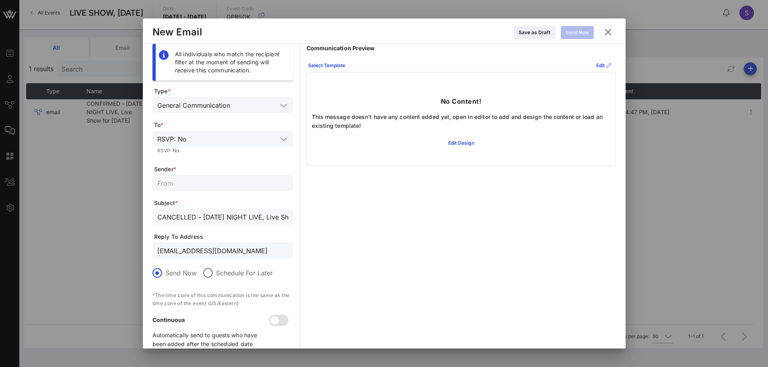
scroll to position [0, 82]
click at [269, 218] on input "CANCELLED - SATURDAY NIGHT LIVE, Live Show for October 4, 2025" at bounding box center [222, 217] width 131 height 10
type input "CANCELLED - SATURDAY NIGHT LIVE, Live Show for October 11, 2025"
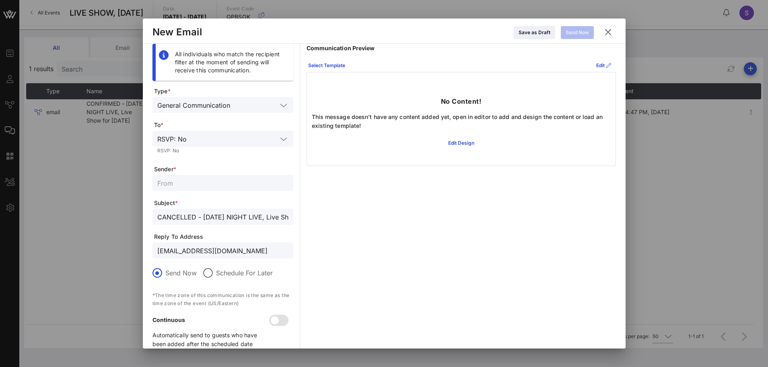
click at [223, 181] on input "text" at bounding box center [222, 183] width 131 height 10
paste input "SNL Reservations"
type input "SNL Reservations"
click at [337, 63] on div "Select Template" at bounding box center [326, 66] width 37 height 8
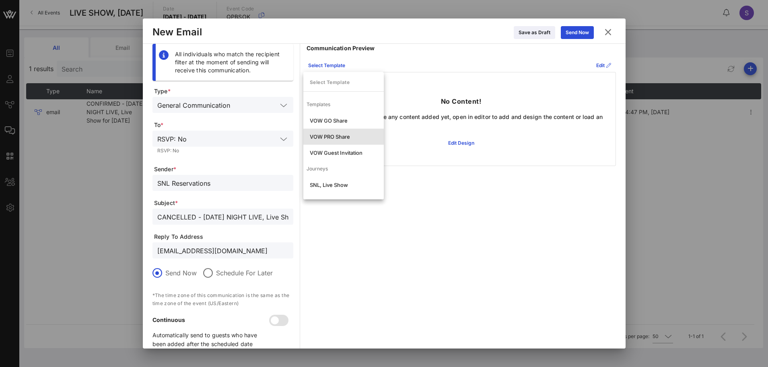
click at [333, 133] on div "VOW PRO Share" at bounding box center [343, 137] width 80 height 16
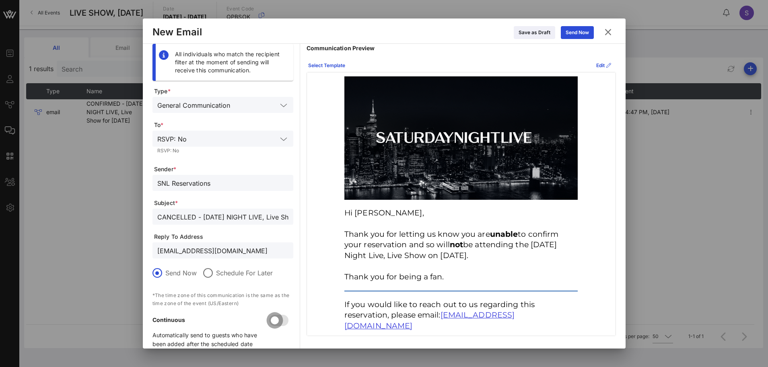
click at [280, 319] on div at bounding box center [275, 321] width 14 height 14
drag, startPoint x: 270, startPoint y: 247, endPoint x: 47, endPoint y: 241, distance: 223.3
click at [47, 241] on div "Event Builder Guests Journeys Comms QR Scanner Team Settings LIVE SHOW, October…" at bounding box center [384, 191] width 768 height 382
click at [532, 269] on p "Hi Stephanie, Thank you for letting us know you are unable to confirm your rese…" at bounding box center [460, 245] width 233 height 75
click at [582, 38] on button "Send Now" at bounding box center [577, 32] width 33 height 13
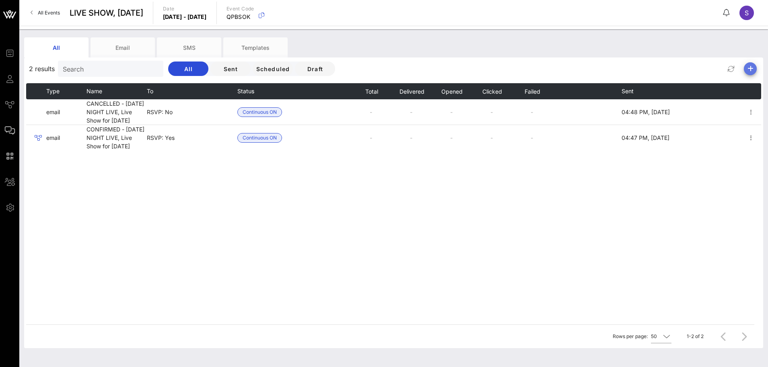
click at [756, 70] on span "button" at bounding box center [750, 69] width 13 height 10
click at [746, 78] on div "Email" at bounding box center [747, 84] width 16 height 17
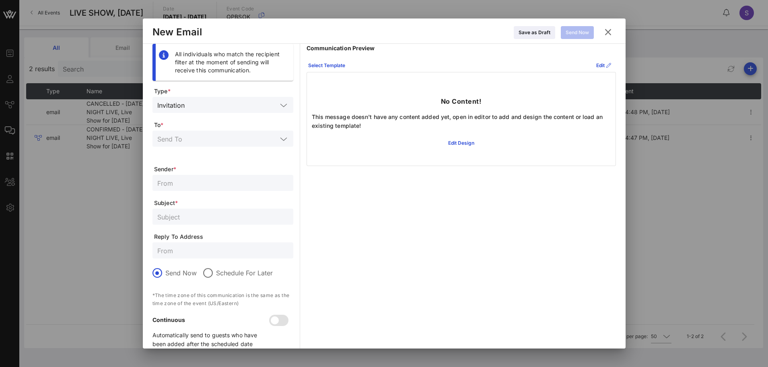
click at [470, 226] on div "Communication Preview Select Template Edit No Content! This message doesn't hav…" at bounding box center [460, 199] width 309 height 311
click at [203, 106] on input "text" at bounding box center [232, 105] width 89 height 10
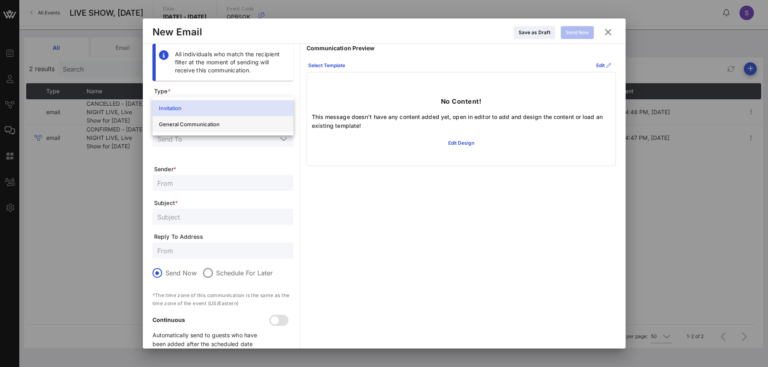
click at [195, 126] on div "General Communication" at bounding box center [223, 124] width 128 height 6
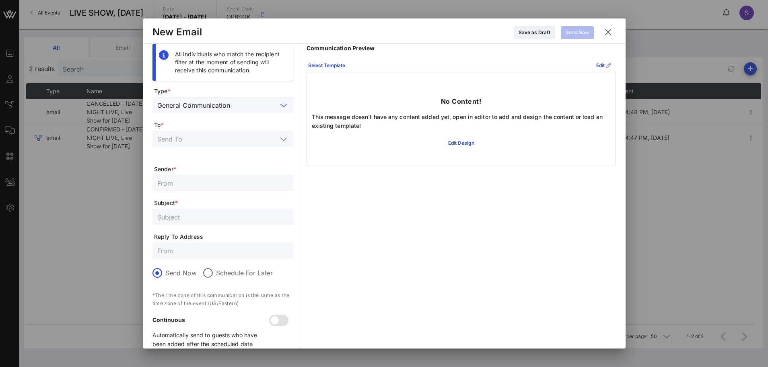
click at [206, 144] on div at bounding box center [222, 139] width 131 height 16
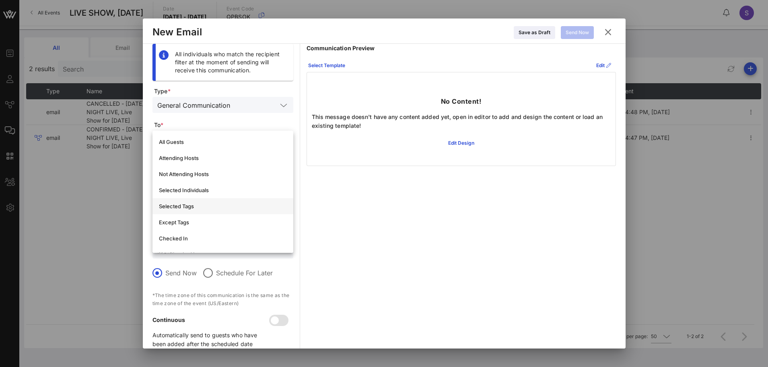
click at [205, 204] on div "Selected Tags" at bounding box center [223, 206] width 128 height 6
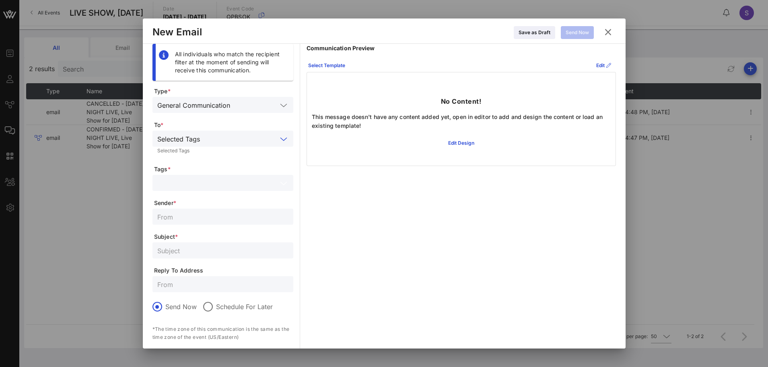
click at [204, 183] on input "text" at bounding box center [217, 183] width 120 height 10
click at [202, 201] on div "Forfeited" at bounding box center [233, 204] width 105 height 6
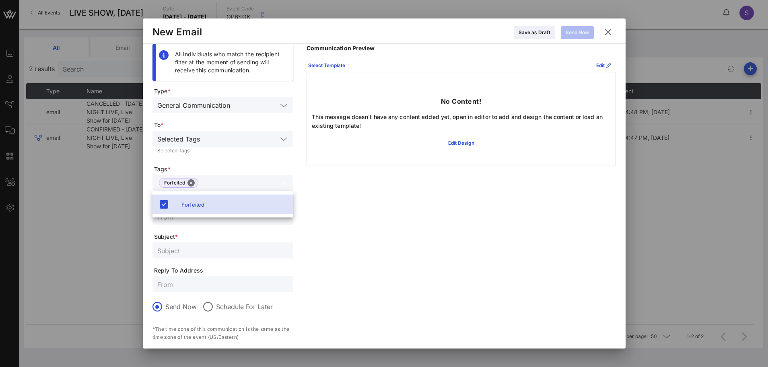
click at [211, 282] on input "text" at bounding box center [222, 284] width 131 height 10
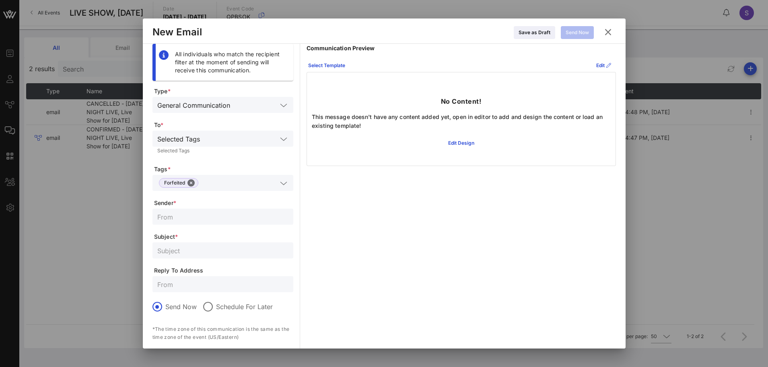
paste input "SNL.Confirmation@nbcuni.com"
type input "SNL.Confirmation@nbcuni.com"
drag, startPoint x: 319, startPoint y: 265, endPoint x: 280, endPoint y: 254, distance: 41.1
click at [319, 265] on div "Communication Preview Select Template Edit No Content! This message doesn't hav…" at bounding box center [460, 216] width 309 height 345
click at [208, 252] on input "text" at bounding box center [222, 250] width 131 height 10
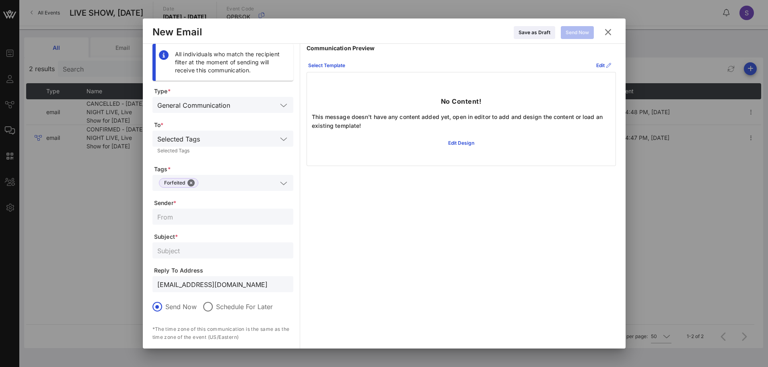
paste input "RESERVATION FORFEITED - SATURDAY NIGHT LIVE, Live Show for October 4, 2025"
click at [267, 251] on input "RESERVATION FORFEITED - SATURDAY NIGHT LIVE, Live Show for October 4, 2025" at bounding box center [222, 250] width 131 height 10
type input "RESERVATION FORFEITED - SATURDAY NIGHT LIVE, Live Show for October 11, 2025"
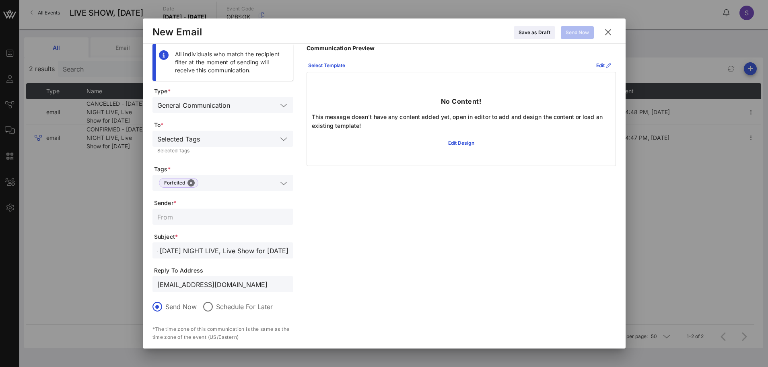
click at [244, 219] on input "text" at bounding box center [222, 217] width 131 height 10
drag, startPoint x: 348, startPoint y: 244, endPoint x: 296, endPoint y: 232, distance: 53.7
click at [348, 244] on div "Communication Preview Select Template Edit No Content! This message doesn't hav…" at bounding box center [460, 216] width 309 height 345
click at [205, 216] on input "text" at bounding box center [222, 217] width 131 height 10
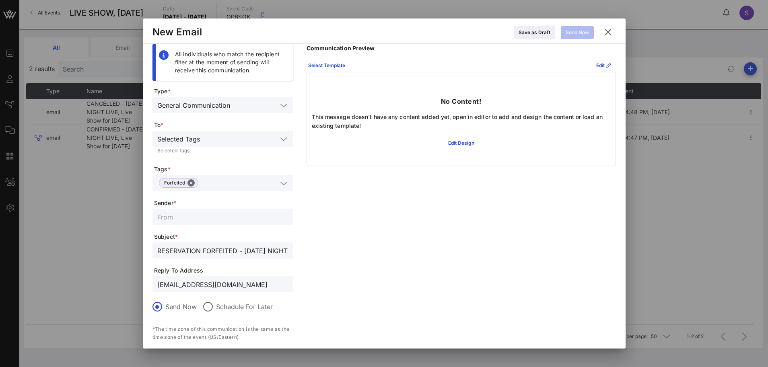
paste input "SNL Reservations"
type input "SNL Reservations"
click at [339, 69] on div "Select Template" at bounding box center [326, 66] width 37 height 8
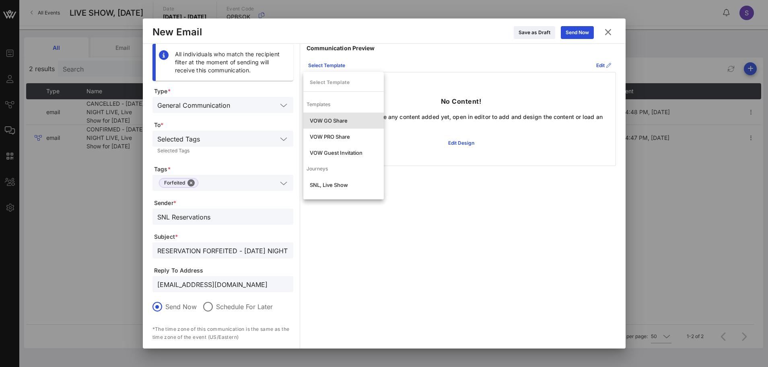
click at [336, 121] on div "VOW GO Share" at bounding box center [344, 120] width 68 height 6
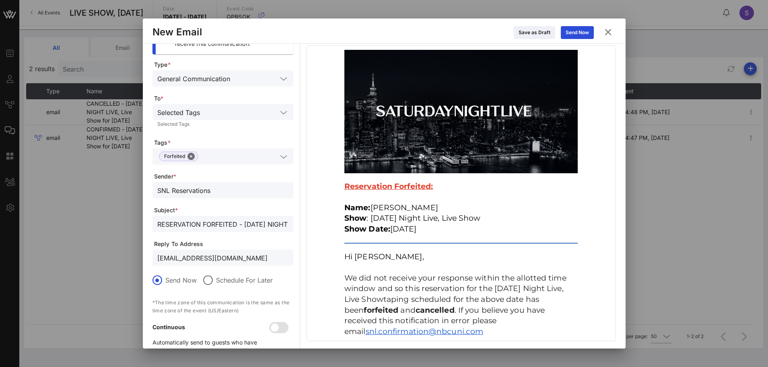
scroll to position [48, 0]
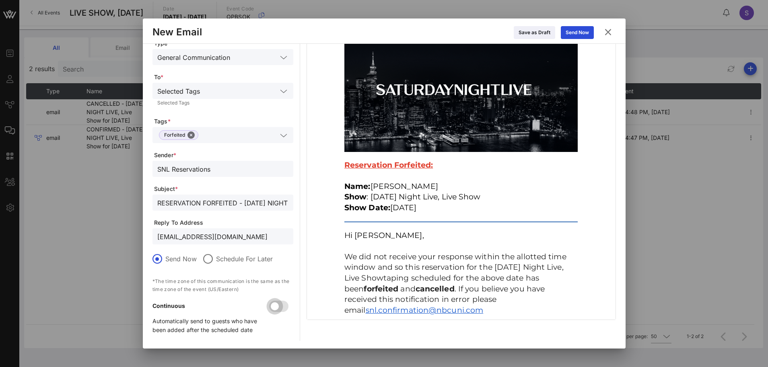
click at [279, 307] on div at bounding box center [275, 307] width 14 height 14
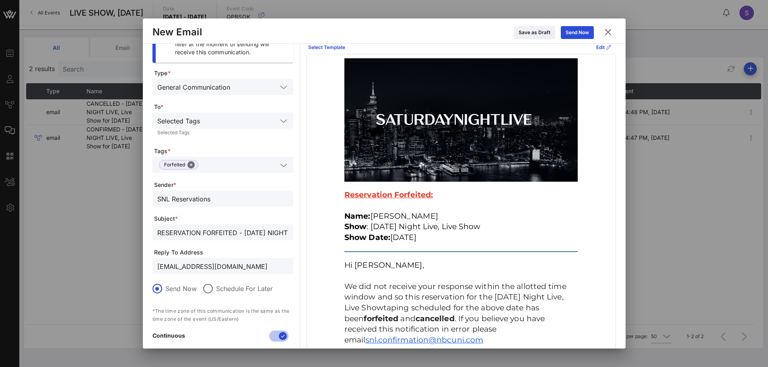
scroll to position [0, 0]
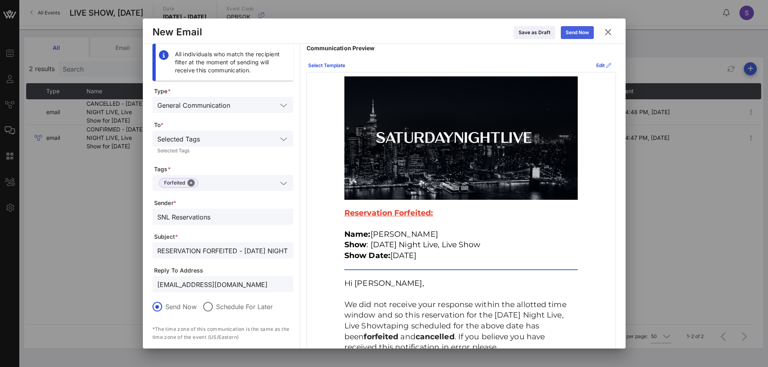
click at [579, 35] on div "Send Now" at bounding box center [576, 33] width 23 height 8
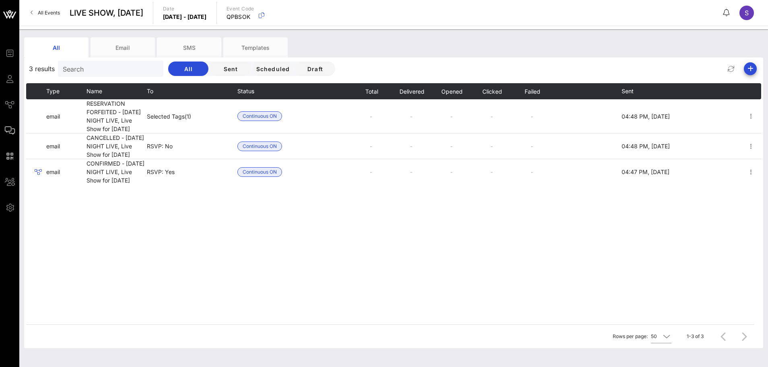
click at [404, 241] on div "Type Name To Status Total Delivered Opened Clicked Failed Sent email RESERVATIO…" at bounding box center [393, 203] width 735 height 241
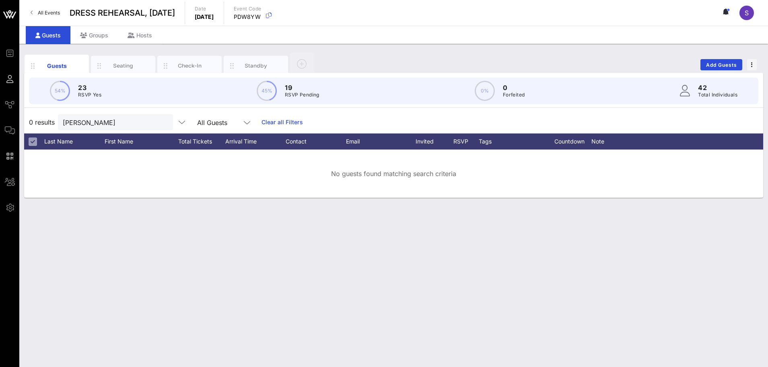
drag, startPoint x: 268, startPoint y: 119, endPoint x: 57, endPoint y: 88, distance: 213.4
click at [269, 119] on link "Clear all Filters" at bounding box center [281, 122] width 41 height 9
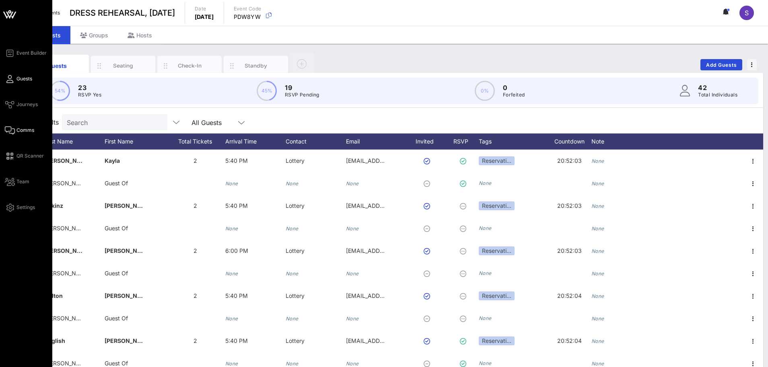
click at [18, 125] on link "Comms" at bounding box center [19, 130] width 29 height 10
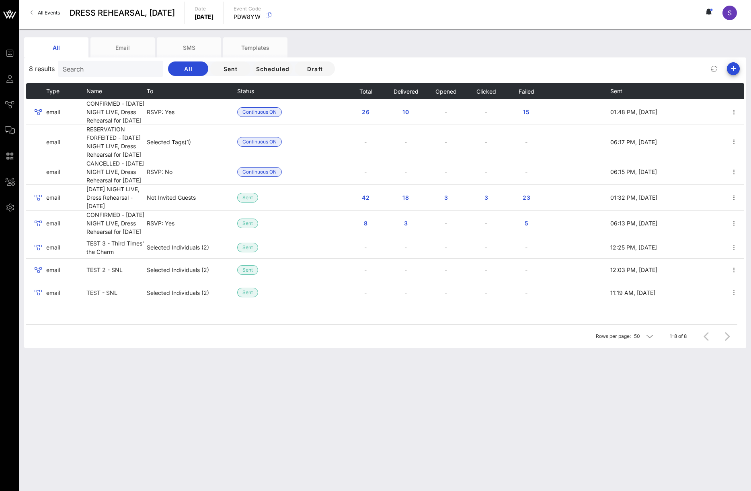
click at [447, 66] on div "8 results Search All Sent Scheduled Draft" at bounding box center [385, 68] width 722 height 19
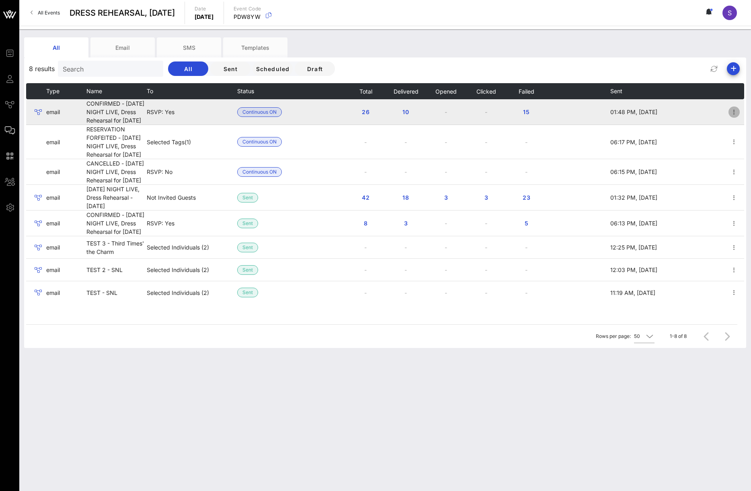
click at [730, 117] on icon "button" at bounding box center [735, 112] width 10 height 10
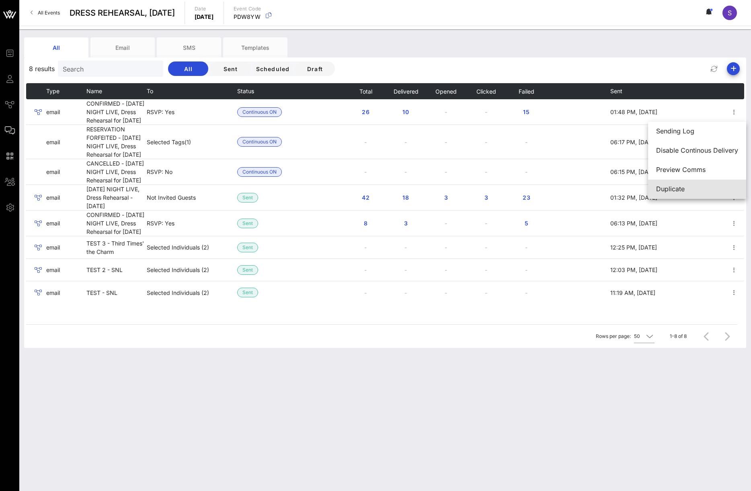
click at [711, 189] on div "Duplicate" at bounding box center [697, 189] width 82 height 8
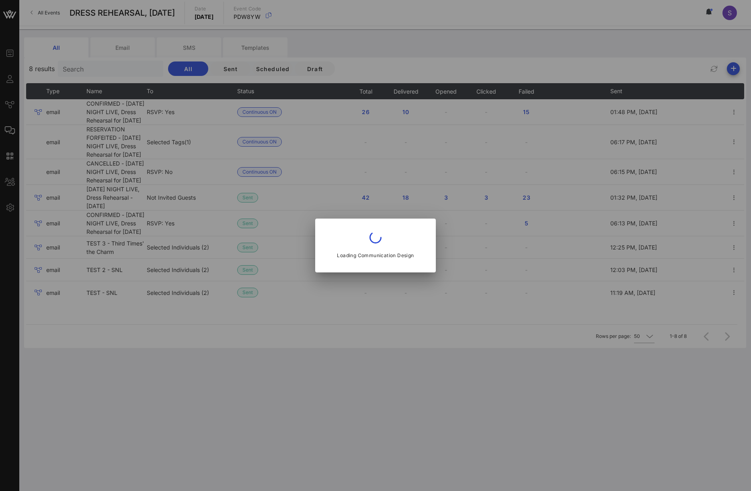
type input "SNL Reservations"
type input "CONFIRMED - SATURDAY NIGHT LIVE, Dress Rehearsal for October 4, 2025"
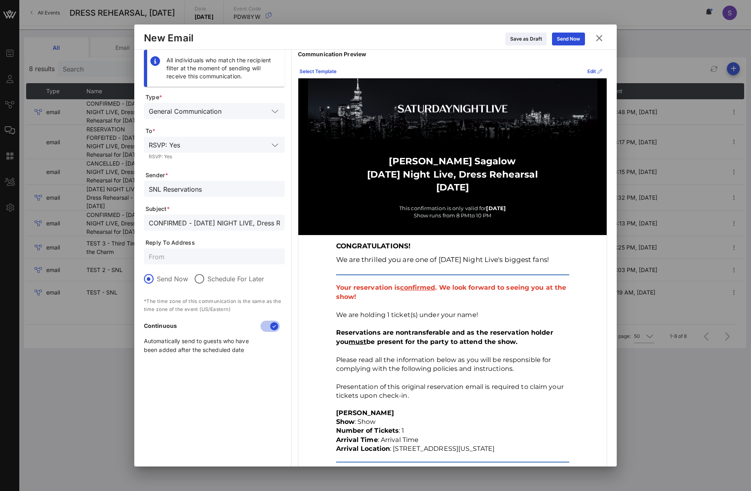
drag, startPoint x: 175, startPoint y: 194, endPoint x: 216, endPoint y: 185, distance: 42.9
click at [175, 194] on input "SNL Reservations" at bounding box center [214, 189] width 131 height 10
drag, startPoint x: 219, startPoint y: 184, endPoint x: 204, endPoint y: 184, distance: 15.3
click at [204, 184] on input "SNL Reservations" at bounding box center [214, 189] width 131 height 10
click at [210, 219] on input "CONFIRMED - SATURDAY NIGHT LIVE, Dress Rehearsal for October 4, 2025" at bounding box center [214, 223] width 131 height 10
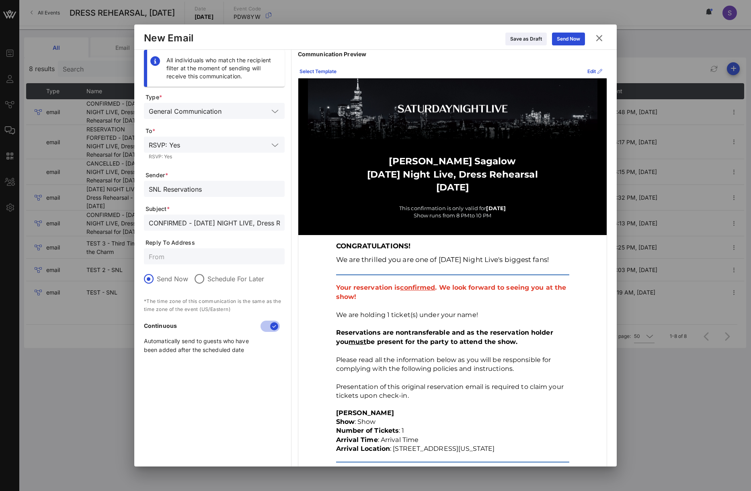
click at [475, 72] on div "Select Template Edit" at bounding box center [452, 71] width 309 height 13
click at [592, 71] on icon at bounding box center [594, 72] width 5 height 6
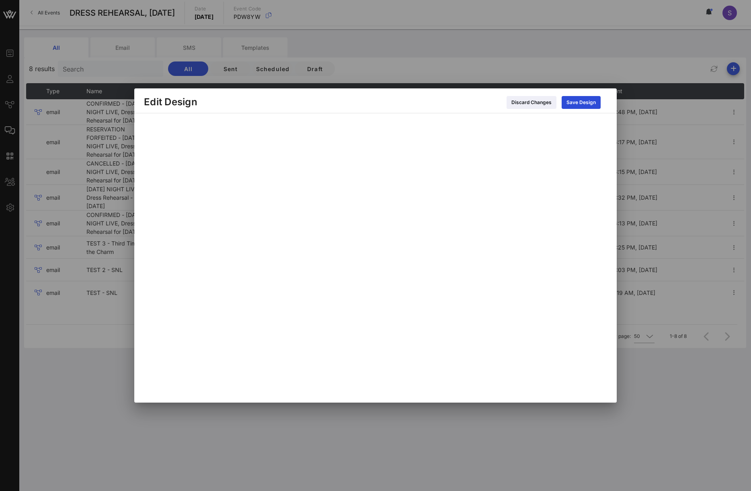
drag, startPoint x: 417, startPoint y: 101, endPoint x: 415, endPoint y: 113, distance: 12.1
click at [417, 101] on div "Discard Changes Save Design" at bounding box center [402, 102] width 410 height 14
click at [595, 101] on div "Save Design" at bounding box center [581, 103] width 29 height 8
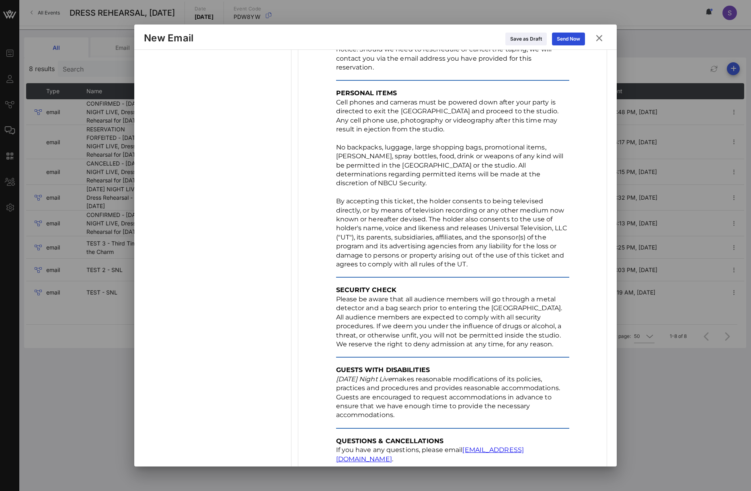
scroll to position [859, 0]
click at [606, 39] on button at bounding box center [600, 38] width 16 height 14
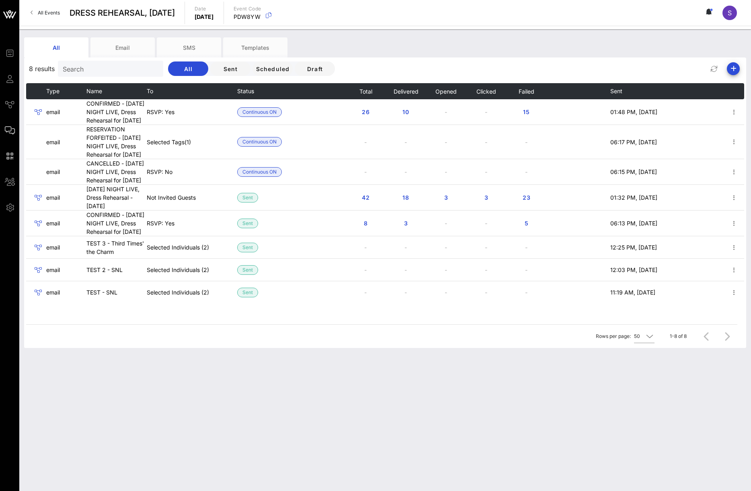
click at [415, 66] on div "8 results Search All Sent Scheduled Draft" at bounding box center [385, 68] width 722 height 19
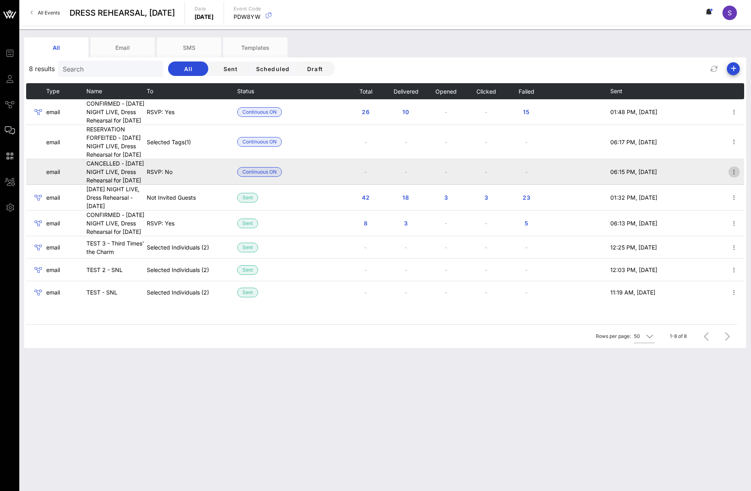
click at [730, 177] on icon "button" at bounding box center [735, 172] width 10 height 10
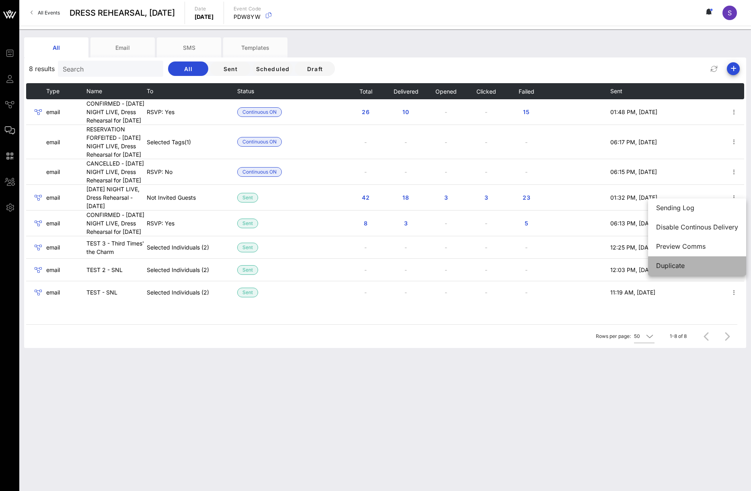
click at [695, 261] on div "Duplicate" at bounding box center [697, 265] width 82 height 17
type input "CANCELLED - SATURDAY NIGHT LIVE, Dress Rehearsal for October 4, 2025"
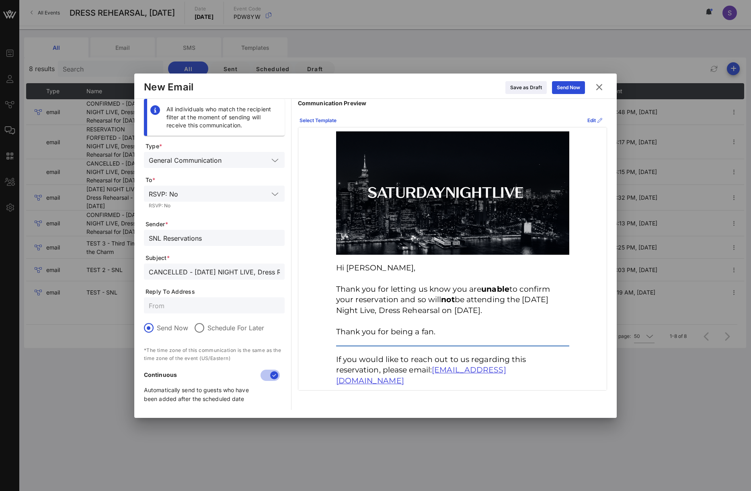
scroll to position [0, 0]
click at [212, 268] on input "CANCELLED - SATURDAY NIGHT LIVE, Dress Rehearsal for October 4, 2025" at bounding box center [214, 272] width 131 height 10
click at [226, 243] on div "SNL Reservations" at bounding box center [214, 238] width 131 height 16
click at [490, 123] on div "Select Template Edit" at bounding box center [452, 120] width 309 height 13
drag, startPoint x: 469, startPoint y: 94, endPoint x: 531, endPoint y: 90, distance: 62.0
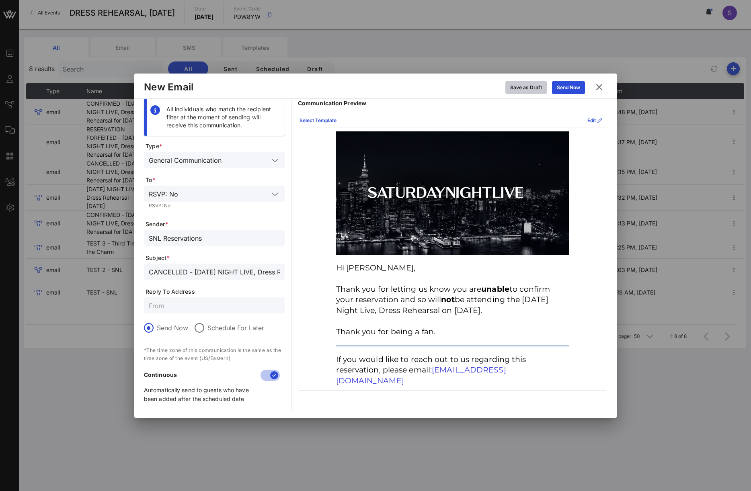
click at [469, 94] on div "Save as Draft Send Now" at bounding box center [392, 87] width 398 height 14
click at [607, 92] on button at bounding box center [600, 87] width 16 height 14
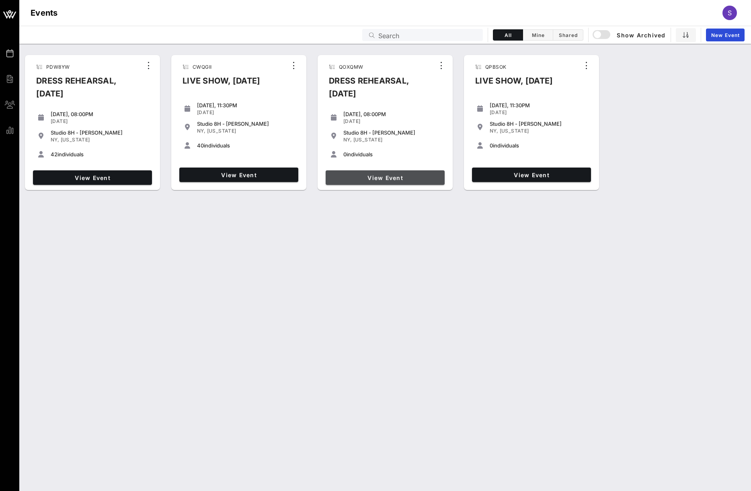
click at [358, 179] on span "View Event" at bounding box center [385, 178] width 113 height 7
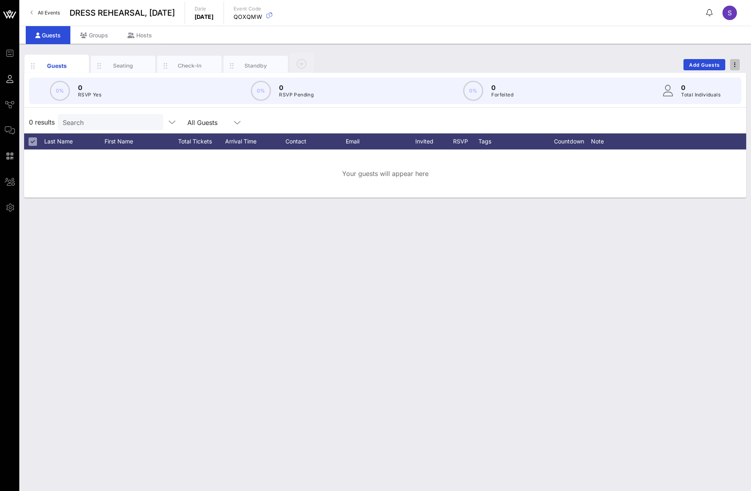
click at [733, 65] on span "button" at bounding box center [735, 65] width 10 height 6
click at [727, 91] on div "Duplicate Event" at bounding box center [720, 94] width 39 height 6
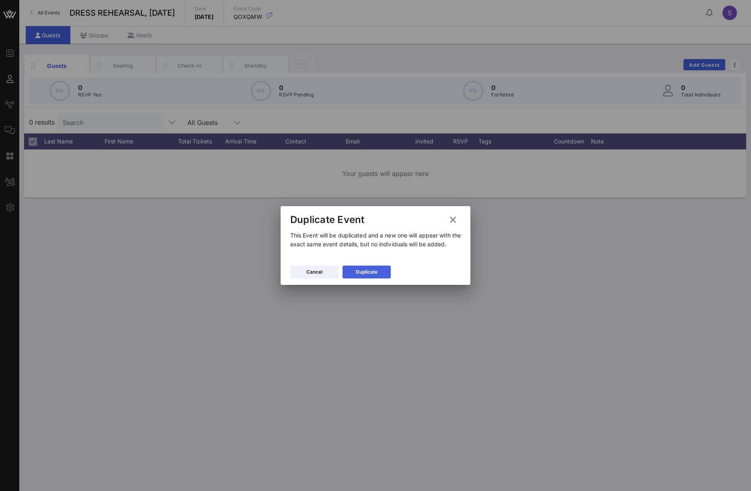
click at [376, 272] on div "Duplicate" at bounding box center [367, 272] width 22 height 8
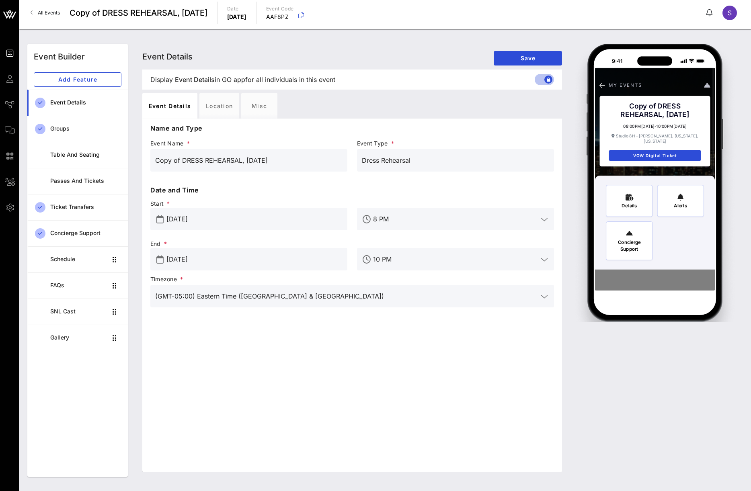
click at [214, 258] on input "[DATE]" at bounding box center [255, 259] width 176 height 13
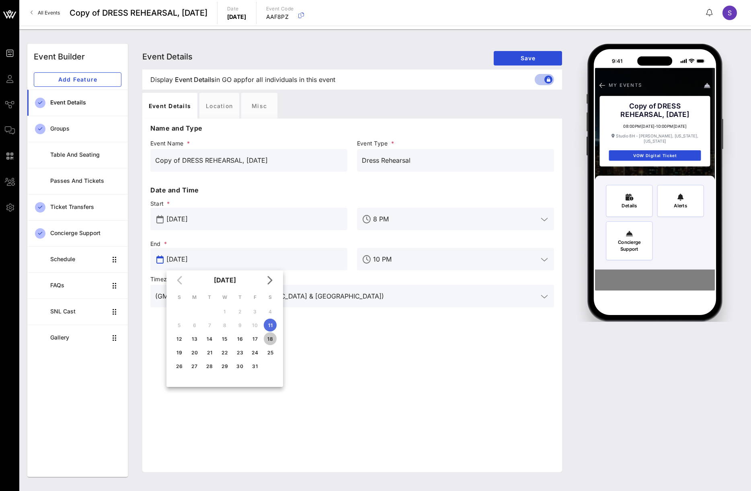
click at [268, 343] on button "18" at bounding box center [270, 339] width 13 height 13
type input "[DATE]"
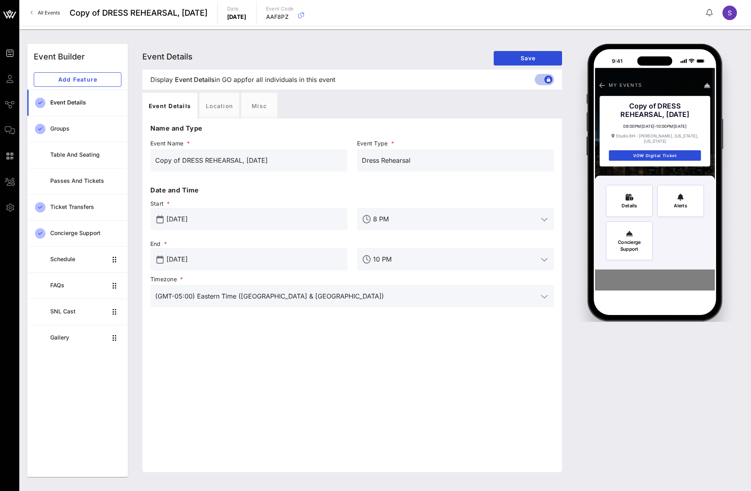
click at [239, 218] on input "[DATE]" at bounding box center [255, 219] width 176 height 13
click at [273, 298] on div "18" at bounding box center [270, 299] width 13 height 6
type input "[DATE]"
drag, startPoint x: 183, startPoint y: 161, endPoint x: 130, endPoint y: 167, distance: 53.0
click at [130, 167] on div "Event Builder Add Feature Event Details Groups Table and Seating Passes and Tic…" at bounding box center [386, 260] width 726 height 443
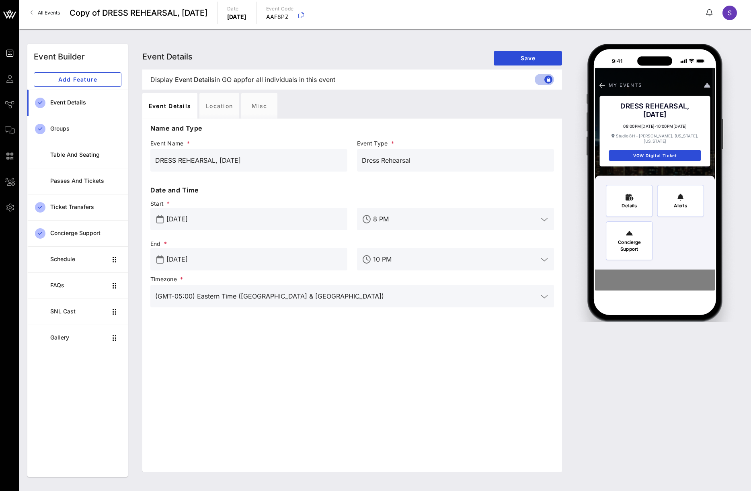
click at [248, 161] on input "DRESS REHEARSAL, [DATE]" at bounding box center [248, 160] width 187 height 13
type input "DRESS REHEARSAL, [DATE]"
click at [516, 62] on button "Save" at bounding box center [528, 58] width 68 height 14
click at [354, 323] on div "Timezone * (GMT-05:00) Eastern Time ([GEOGRAPHIC_DATA] & [GEOGRAPHIC_DATA])" at bounding box center [352, 298] width 413 height 54
click at [39, 11] on span "All Events" at bounding box center [49, 13] width 22 height 6
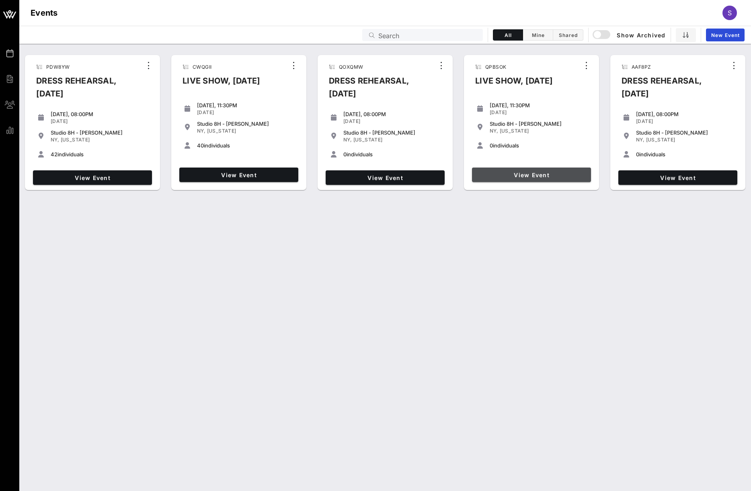
click at [570, 171] on link "View Event" at bounding box center [531, 175] width 119 height 14
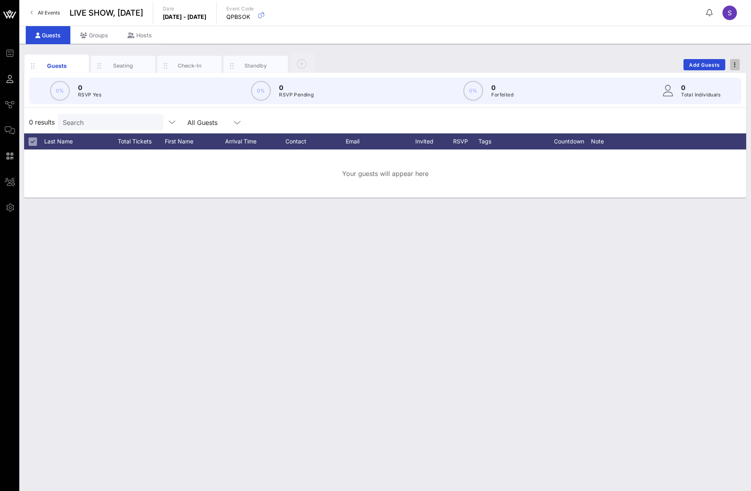
click at [734, 65] on icon "button" at bounding box center [735, 65] width 2 height 6
click at [727, 100] on div "Duplicate Event" at bounding box center [720, 94] width 39 height 13
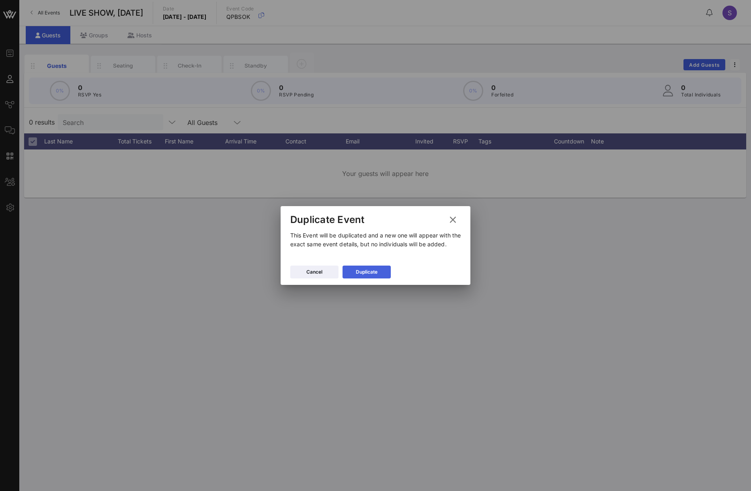
click at [379, 271] on button "Duplicate" at bounding box center [367, 272] width 48 height 13
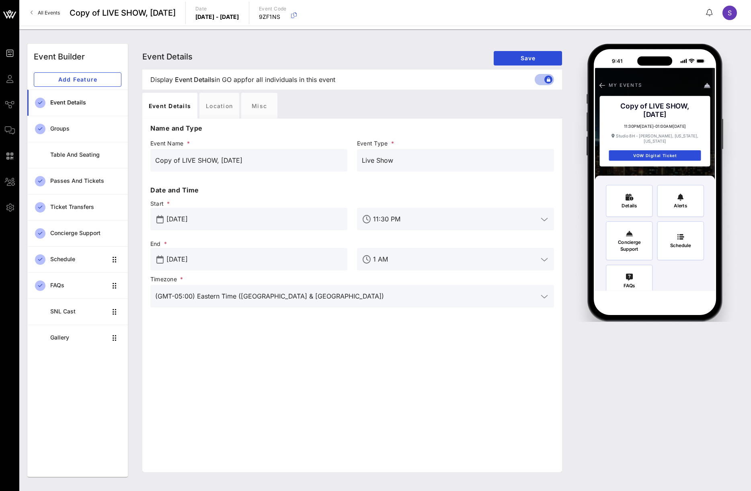
click at [278, 255] on input "[DATE]" at bounding box center [255, 259] width 176 height 13
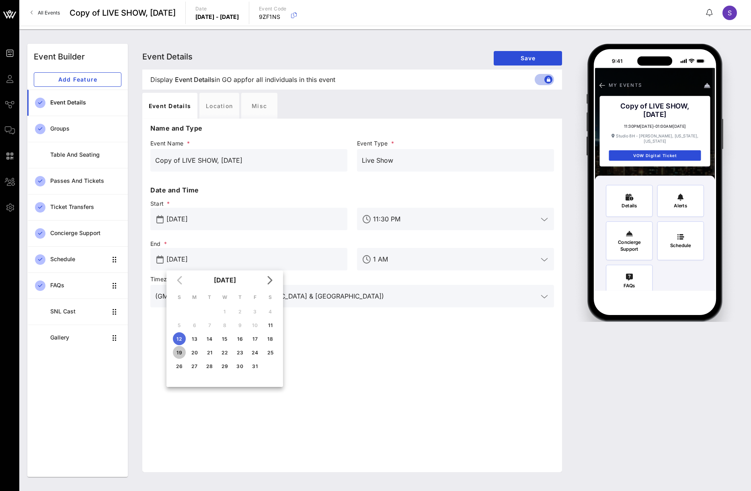
click at [179, 353] on div "19" at bounding box center [179, 353] width 13 height 6
type input "[DATE]"
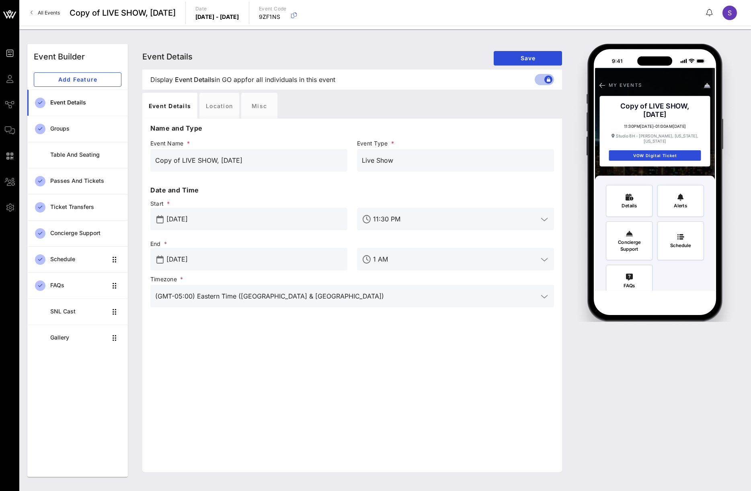
click at [231, 216] on input "[DATE]" at bounding box center [255, 219] width 176 height 13
click at [268, 296] on div "18" at bounding box center [270, 299] width 13 height 6
type input "[DATE]"
drag, startPoint x: 180, startPoint y: 158, endPoint x: 95, endPoint y: 162, distance: 84.6
click at [95, 162] on div "Event Builder Add Feature Event Details Groups Table and Seating Passes and Tic…" at bounding box center [386, 260] width 726 height 443
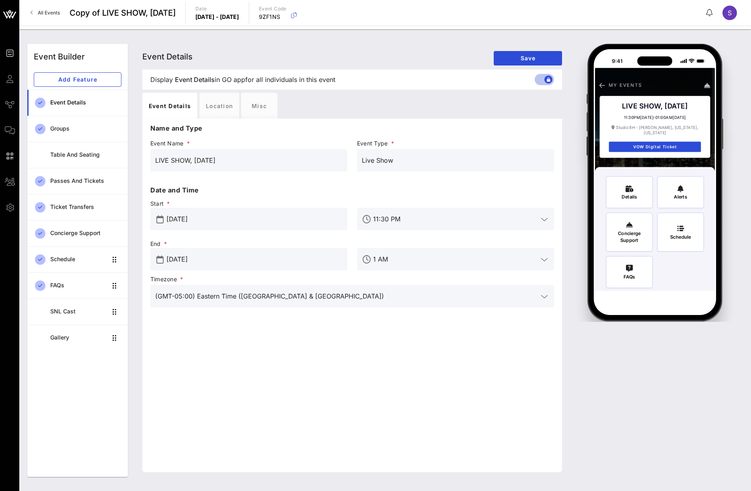
click at [223, 161] on input "LIVE SHOW, [DATE]" at bounding box center [248, 160] width 187 height 13
type input "LIVE SHOW, [DATE]"
click at [528, 60] on span "Save" at bounding box center [528, 58] width 56 height 7
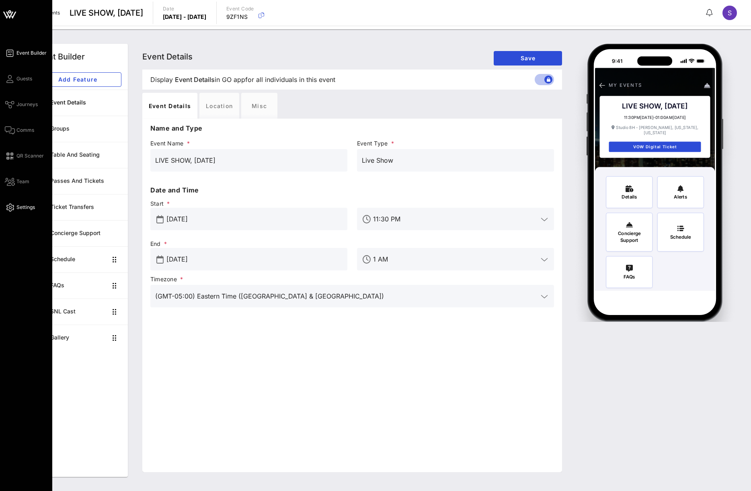
click at [11, 207] on icon at bounding box center [10, 207] width 10 height 1
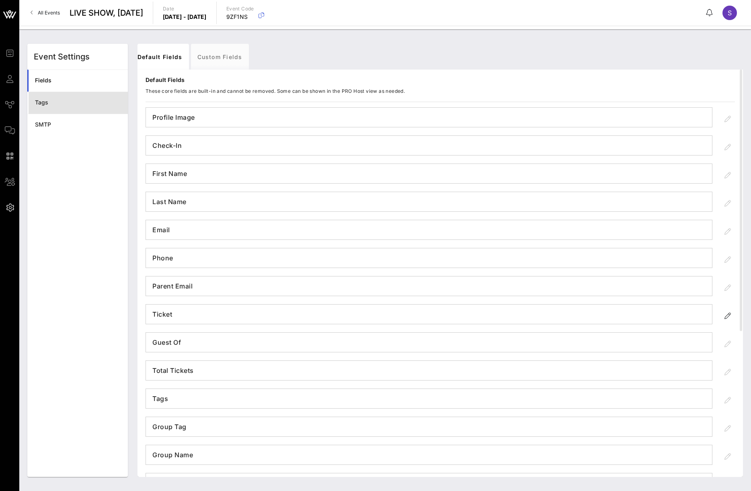
click at [81, 101] on div "Tags" at bounding box center [78, 102] width 86 height 7
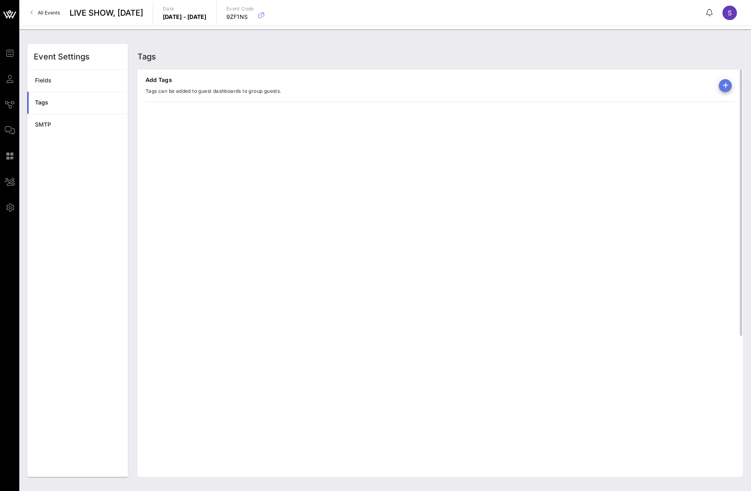
click at [724, 87] on icon "button" at bounding box center [726, 86] width 10 height 10
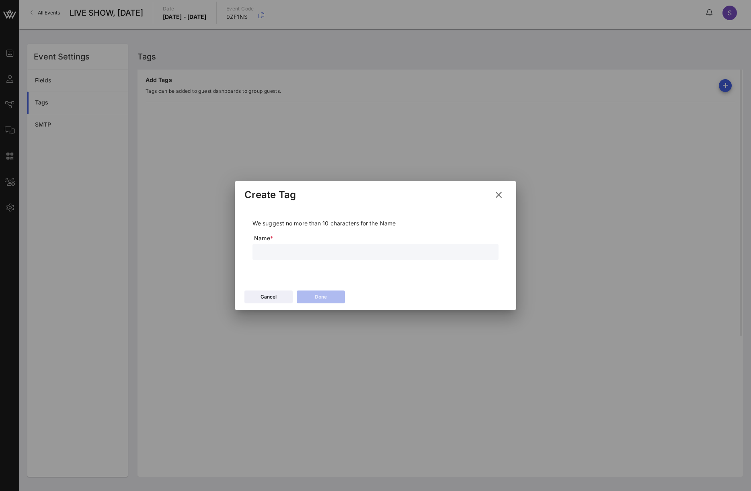
click at [376, 252] on input "text" at bounding box center [375, 252] width 236 height 10
type input "Forfeited"
click at [341, 296] on button "Done" at bounding box center [321, 297] width 48 height 13
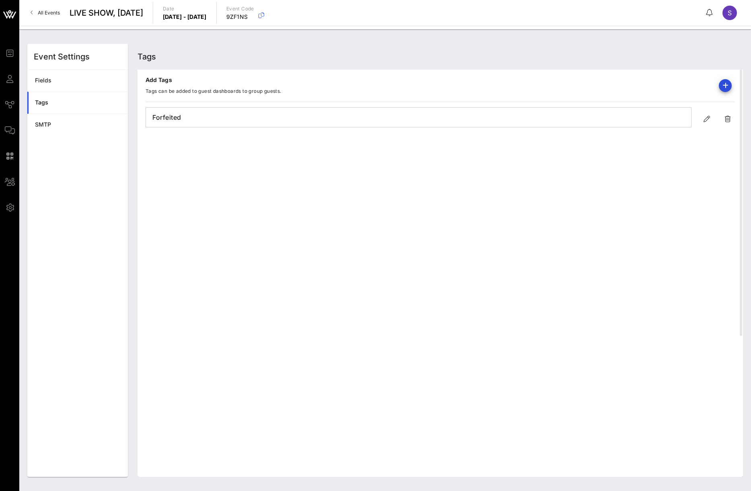
click at [64, 11] on link "All Events" at bounding box center [45, 12] width 39 height 13
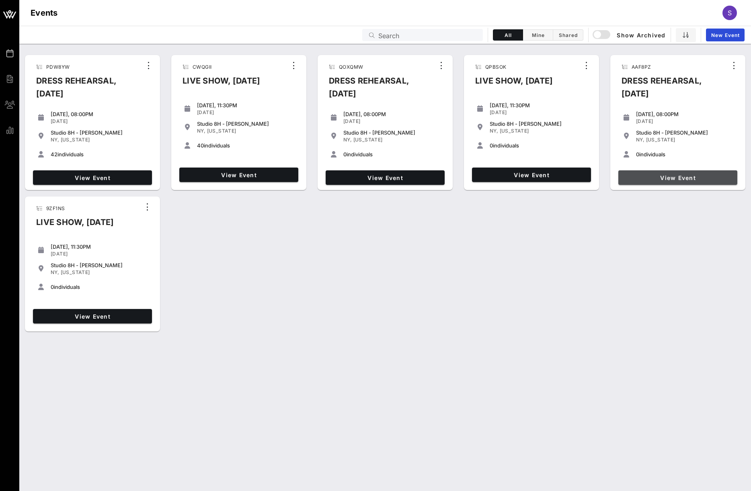
click at [682, 176] on span "View Event" at bounding box center [678, 178] width 113 height 7
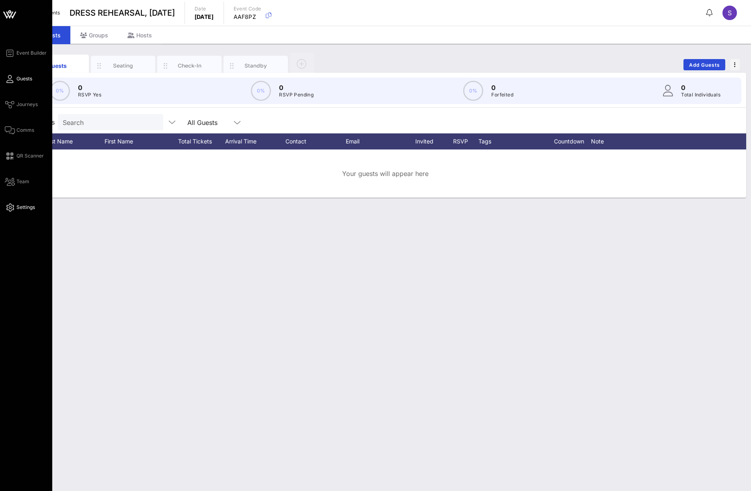
click at [12, 208] on icon at bounding box center [10, 207] width 10 height 1
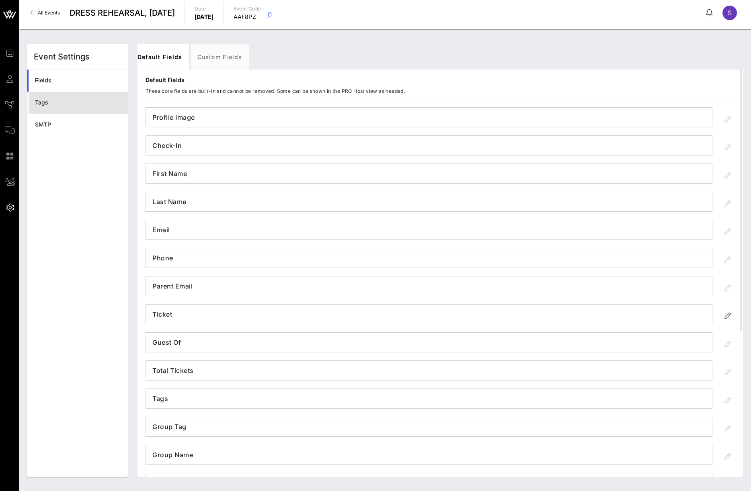
click at [83, 106] on div "Tags" at bounding box center [78, 103] width 86 height 16
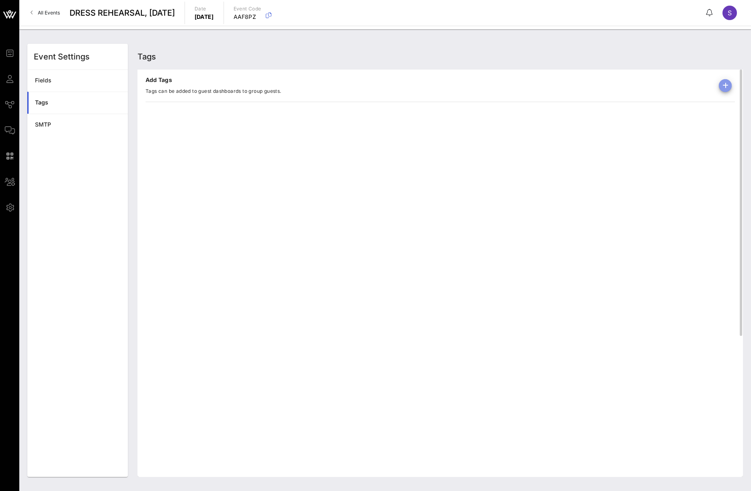
click at [725, 86] on icon "button" at bounding box center [726, 86] width 10 height 10
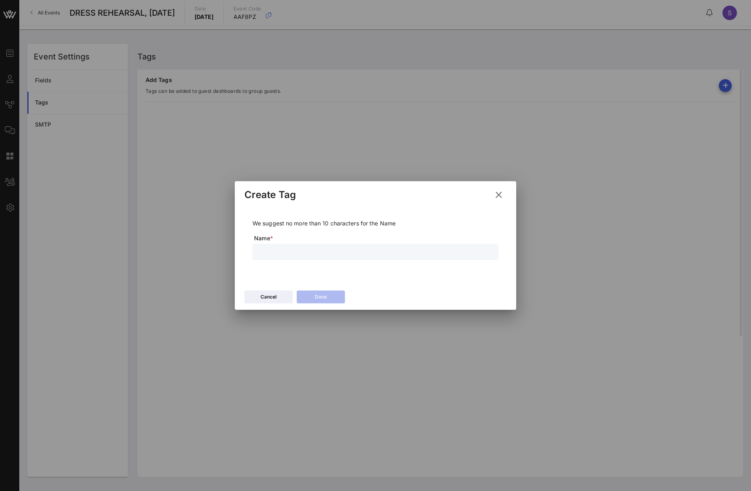
click at [372, 254] on input "text" at bounding box center [375, 252] width 236 height 10
type input "Forfeited"
